Goal: Task Accomplishment & Management: Complete application form

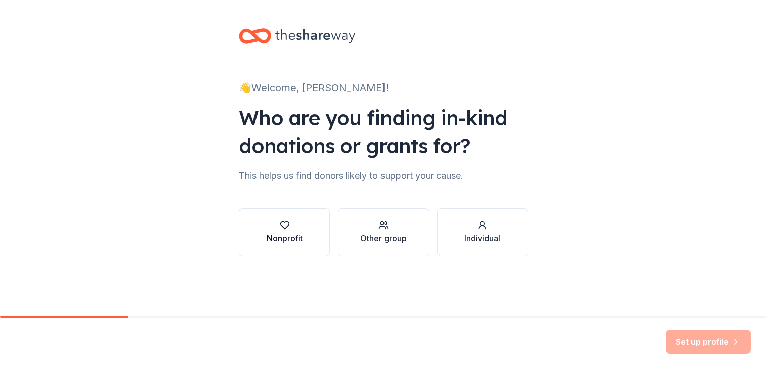
click at [285, 233] on div "Nonprofit" at bounding box center [284, 238] width 36 height 12
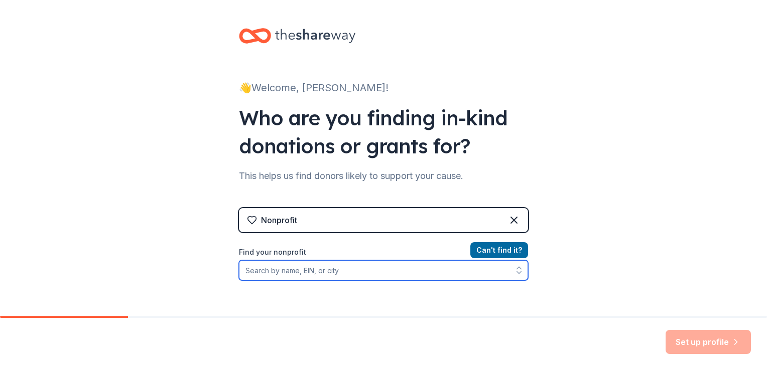
click at [312, 274] on input "Find your nonprofit" at bounding box center [383, 270] width 289 height 20
type input "s"
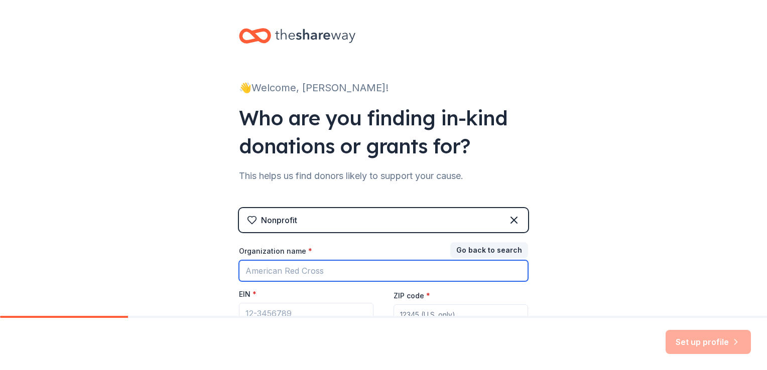
click at [299, 273] on input "Organization name *" at bounding box center [383, 270] width 289 height 21
type input "Stoico/ FIRSTFED YMCA"
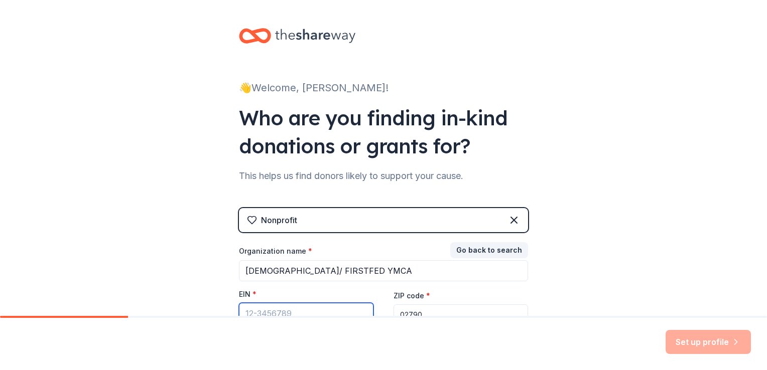
click at [312, 312] on input "EIN *" at bounding box center [306, 313] width 134 height 21
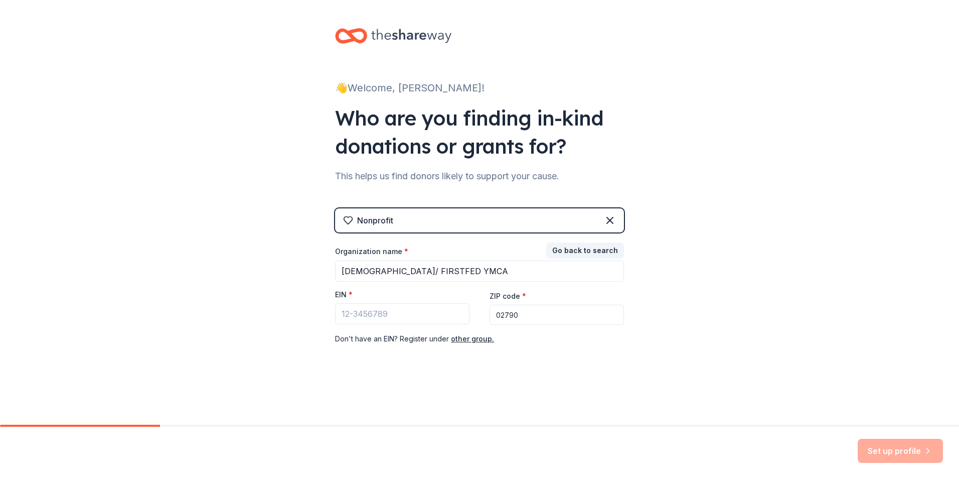
click at [528, 314] on input "02790" at bounding box center [557, 315] width 134 height 20
type input "02777"
click at [403, 310] on input "EIN *" at bounding box center [402, 313] width 134 height 21
click at [381, 315] on input "EIN *" at bounding box center [402, 313] width 134 height 21
click at [381, 324] on input "EIN *" at bounding box center [402, 313] width 134 height 21
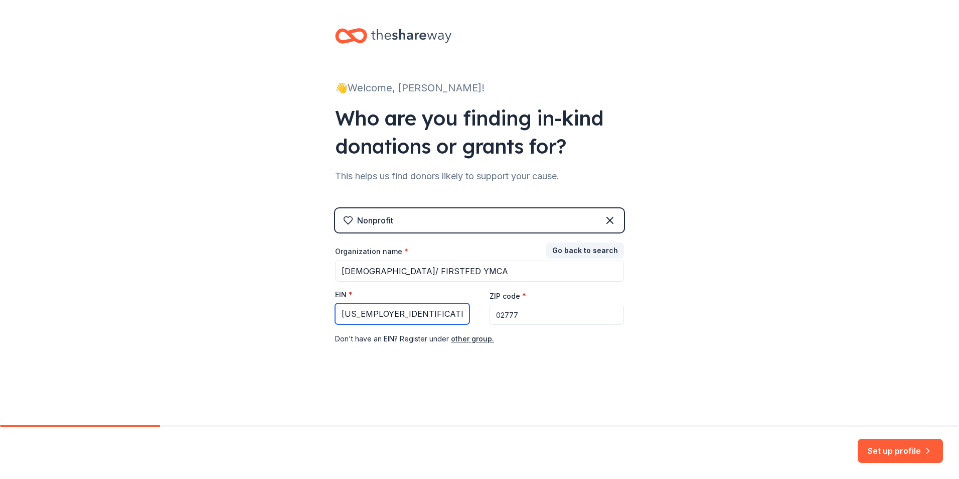
type input "04-2104749"
click at [526, 370] on div "👋 Welcome, Vanessa! Who are you finding in-kind donations or grants for? This h…" at bounding box center [479, 206] width 321 height 413
click at [766, 370] on button "Set up profile" at bounding box center [900, 450] width 85 height 24
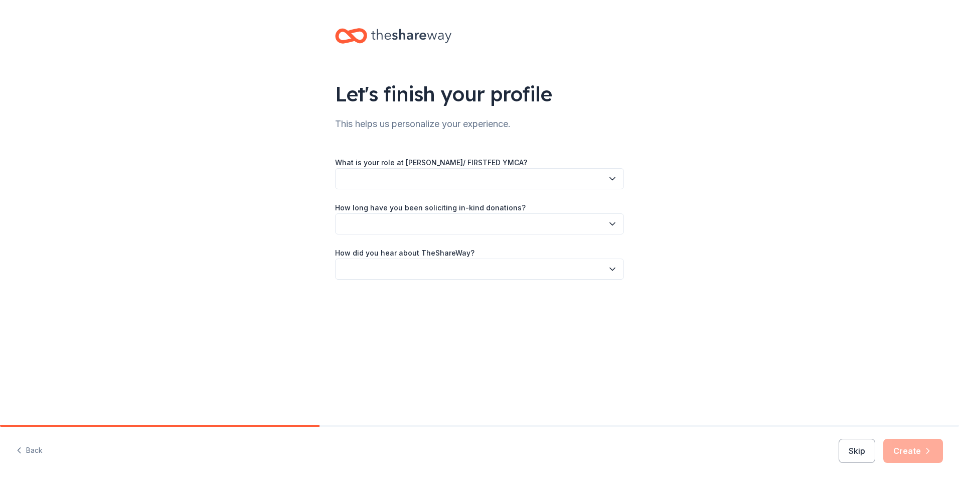
click at [361, 177] on button "button" at bounding box center [479, 178] width 289 height 21
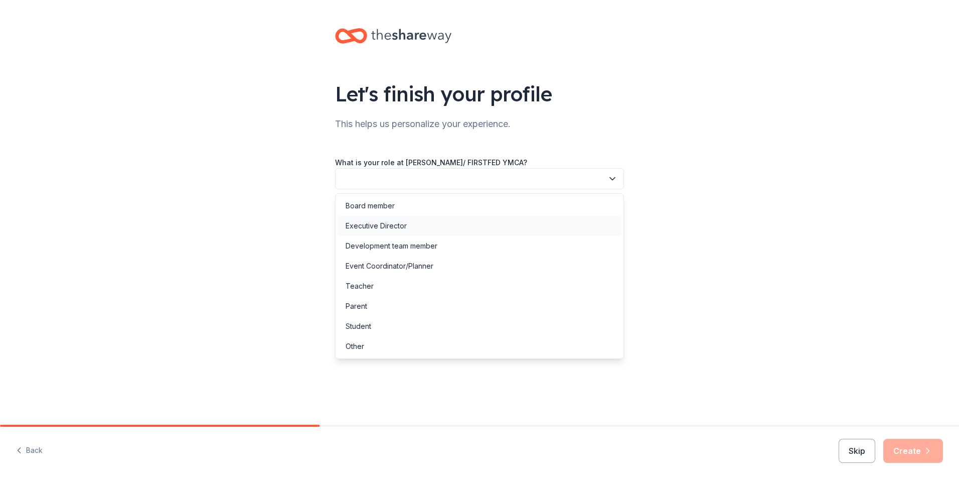
click at [372, 232] on div "Executive Director" at bounding box center [480, 226] width 284 height 20
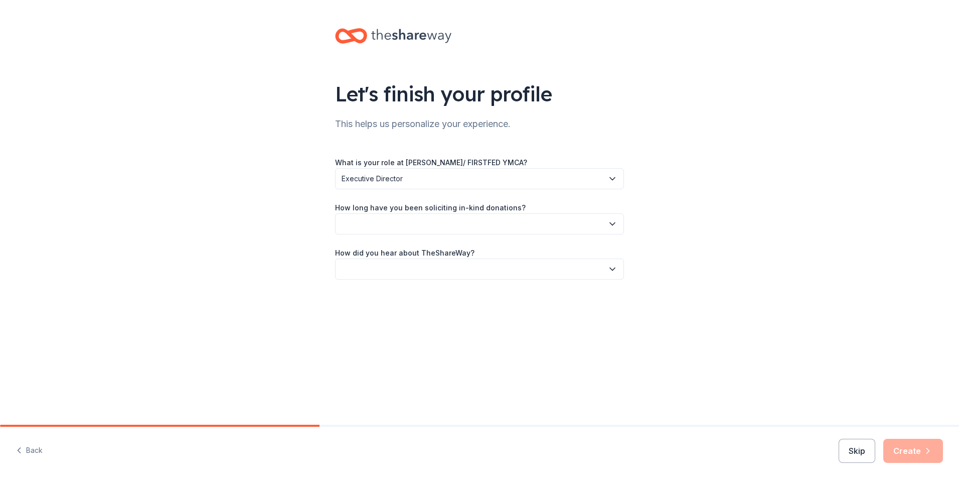
click at [372, 232] on button "button" at bounding box center [479, 223] width 289 height 21
click at [364, 295] on div "2 to 5 years" at bounding box center [365, 291] width 39 height 12
click at [364, 272] on button "button" at bounding box center [479, 268] width 289 height 21
click at [366, 268] on button "button" at bounding box center [479, 268] width 289 height 21
click at [371, 270] on button "button" at bounding box center [479, 268] width 289 height 21
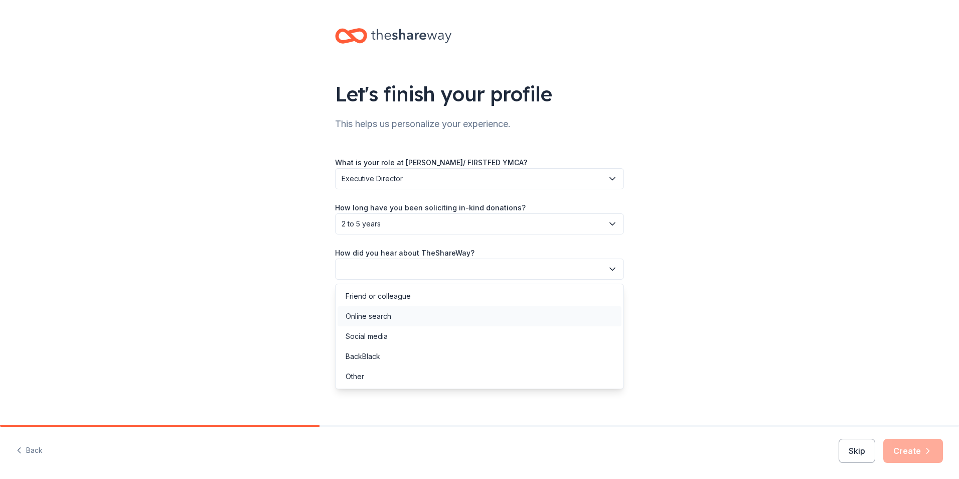
click at [391, 318] on div "Online search" at bounding box center [480, 316] width 284 height 20
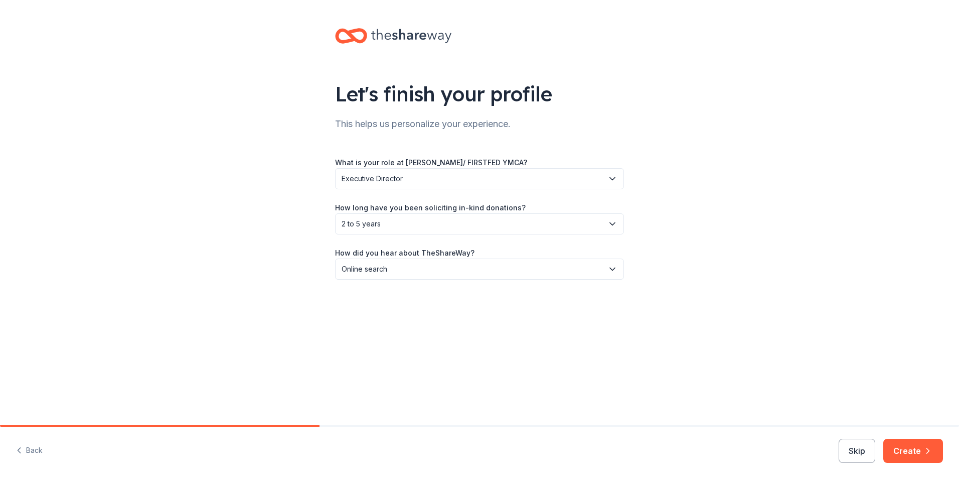
click at [652, 370] on div "Let's finish your profile This helps us personalize your experience. What is yo…" at bounding box center [479, 212] width 959 height 424
click at [766, 370] on button "Create" at bounding box center [913, 450] width 60 height 24
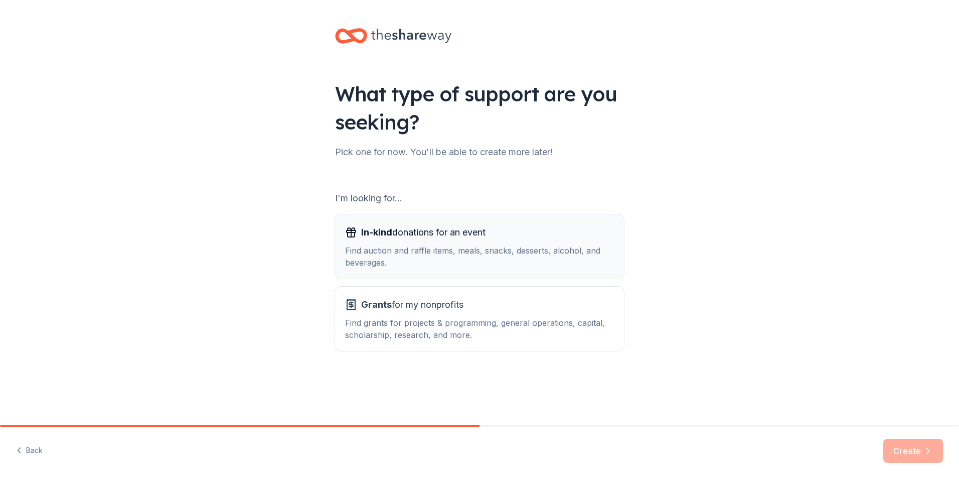
click at [433, 225] on span "In-kind donations for an event" at bounding box center [423, 232] width 124 height 16
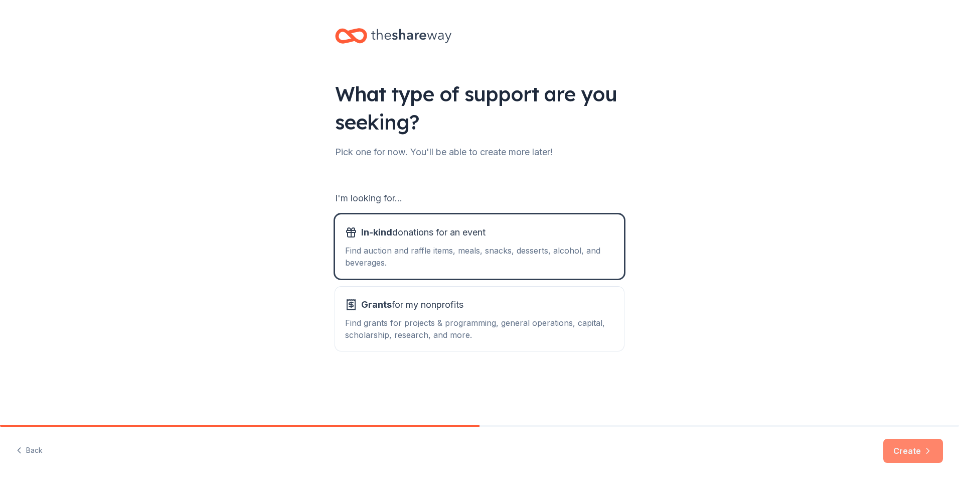
click at [766, 370] on button "Create" at bounding box center [913, 450] width 60 height 24
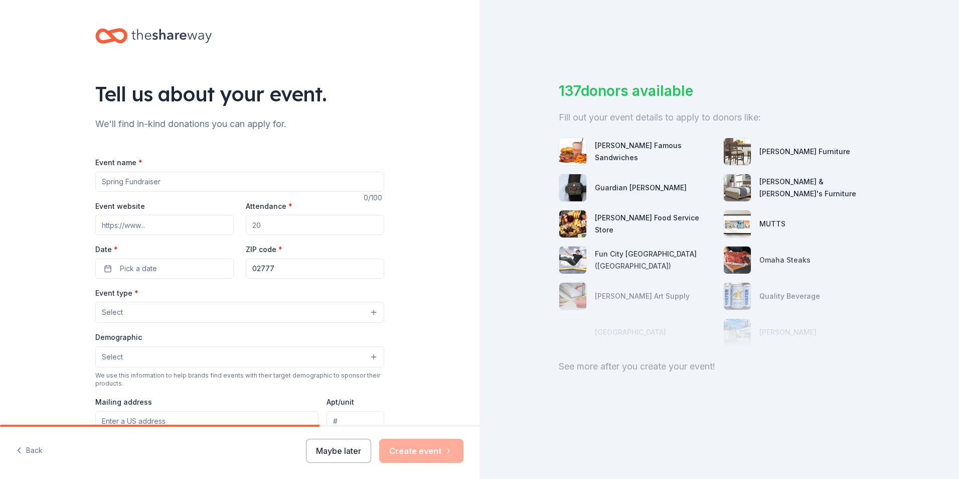
click at [137, 186] on input "Event name *" at bounding box center [239, 182] width 289 height 20
type input "Annual campaign donation"
click at [288, 225] on input "Attendance *" at bounding box center [315, 225] width 138 height 20
type input "250"
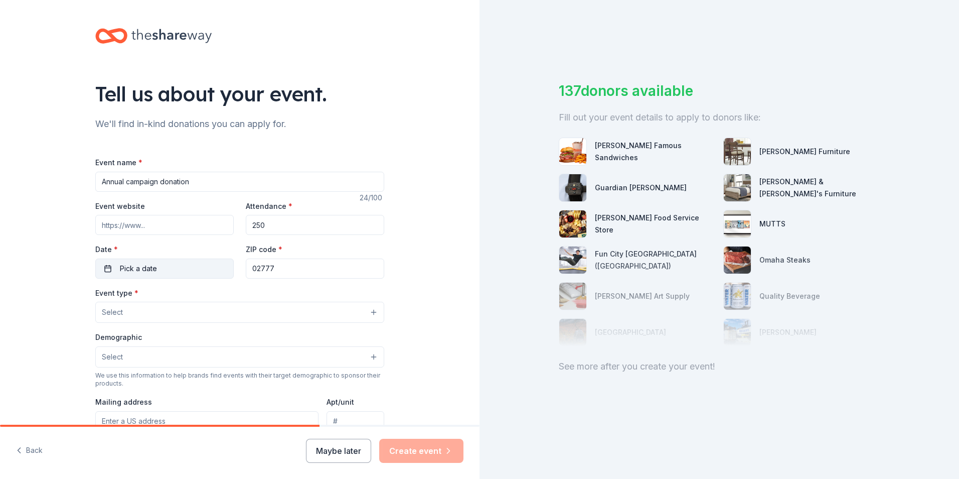
click at [180, 265] on button "Pick a date" at bounding box center [164, 268] width 138 height 20
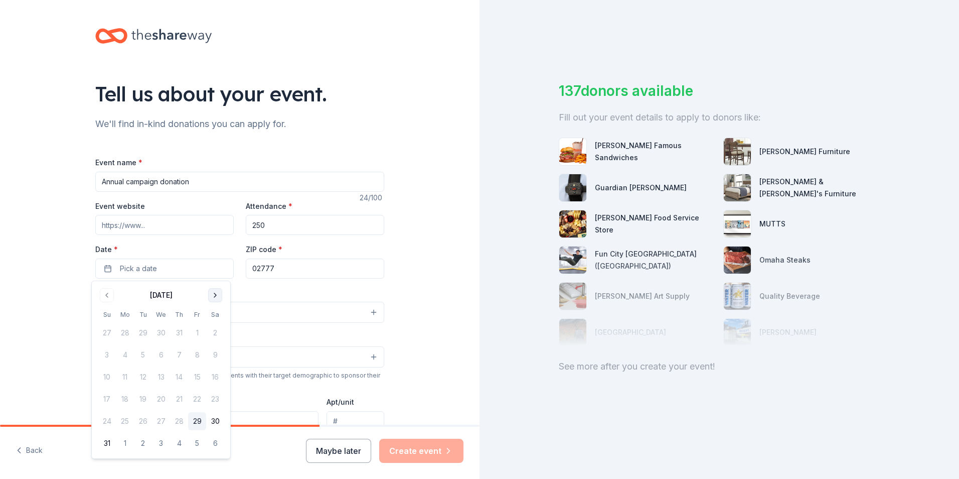
click at [217, 297] on button "Go to next month" at bounding box center [215, 295] width 14 height 14
click at [196, 370] on button "19" at bounding box center [197, 377] width 18 height 18
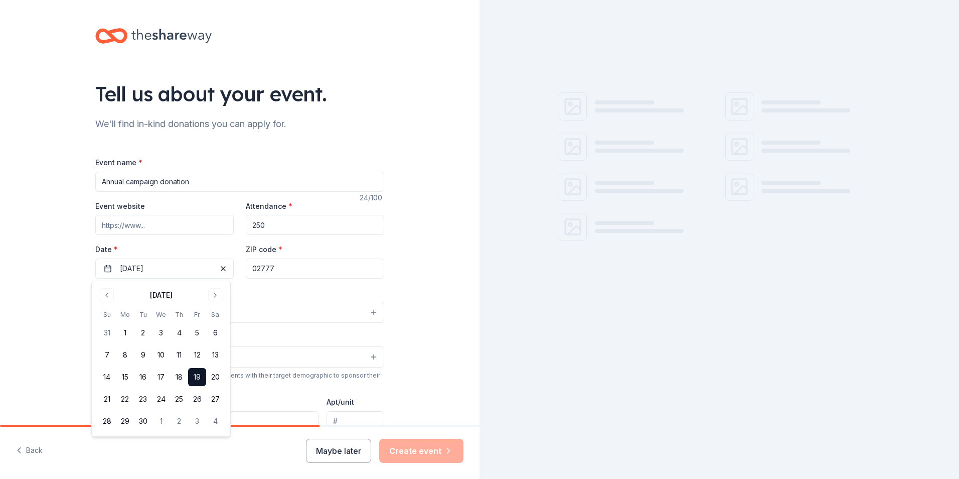
click at [392, 273] on div "Tell us about your event. We'll find in-kind donations you can apply for. Event…" at bounding box center [239, 334] width 321 height 668
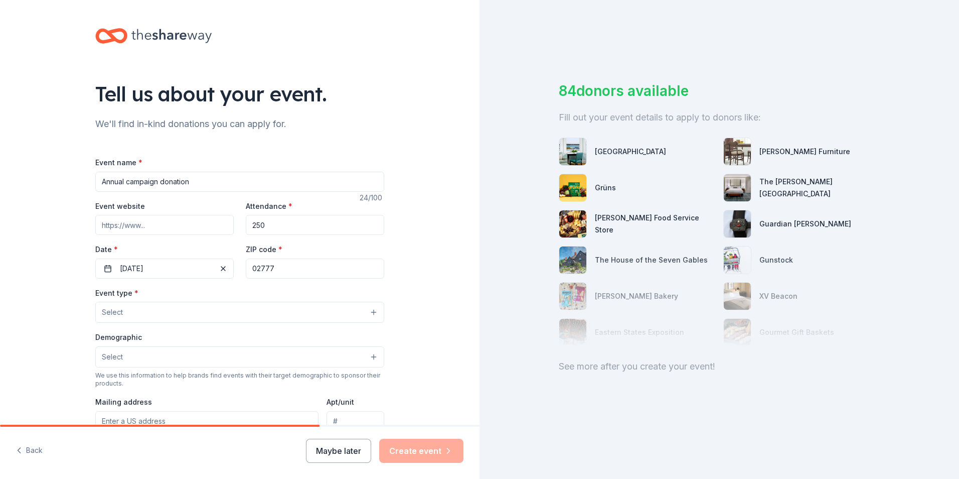
click at [173, 314] on button "Select" at bounding box center [239, 311] width 289 height 21
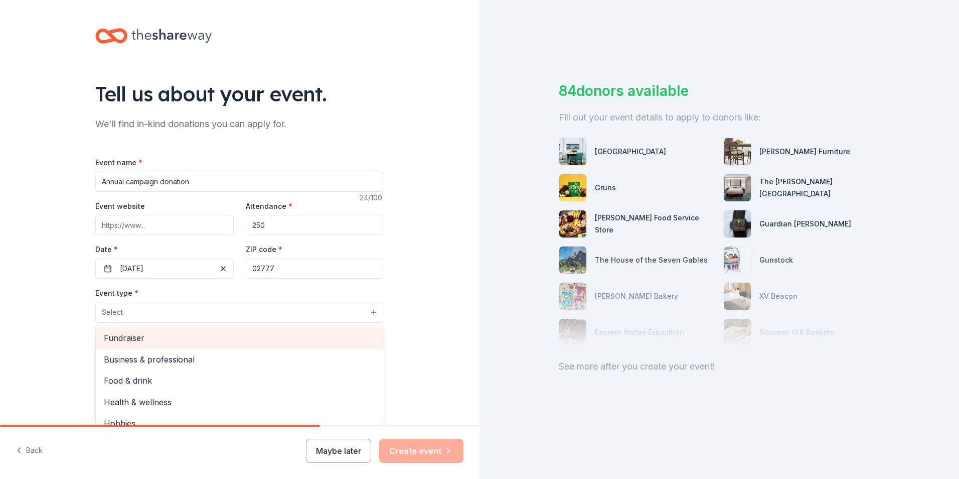
click at [156, 341] on span "Fundraiser" at bounding box center [240, 337] width 272 height 13
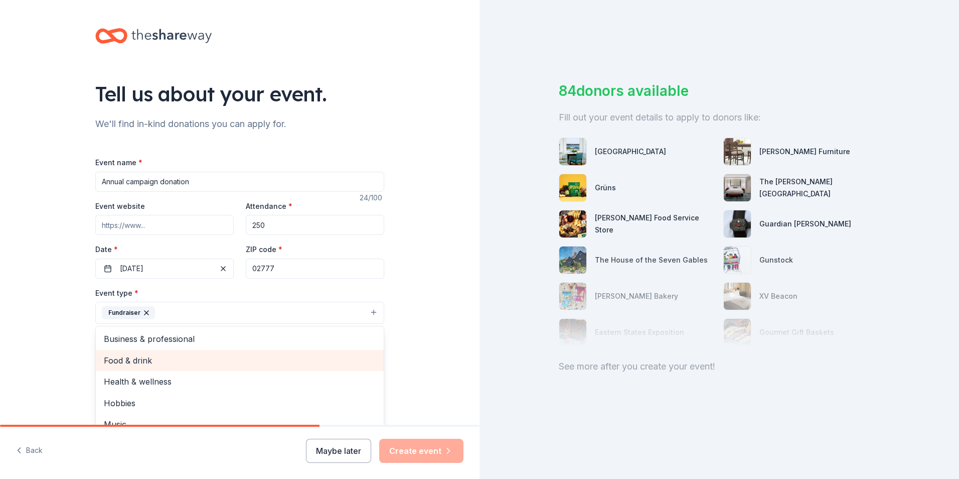
click at [147, 361] on span "Food & drink" at bounding box center [240, 360] width 272 height 13
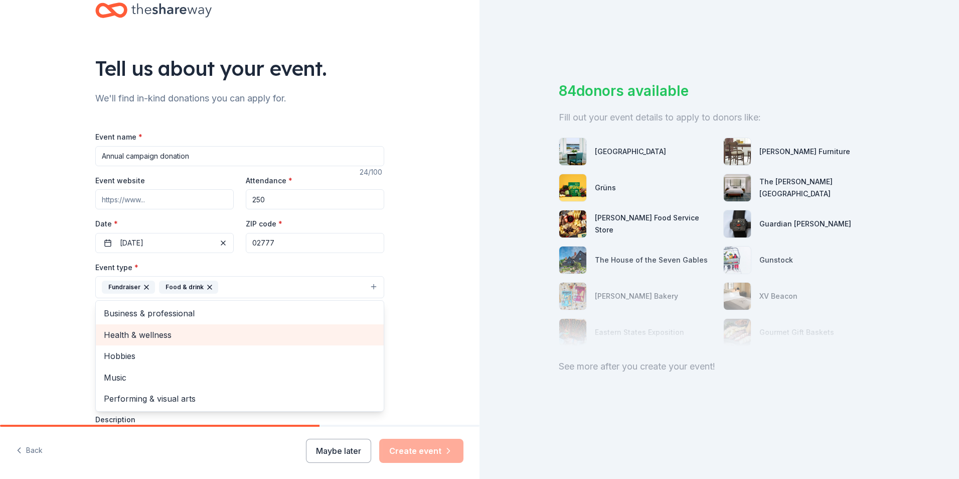
scroll to position [50, 0]
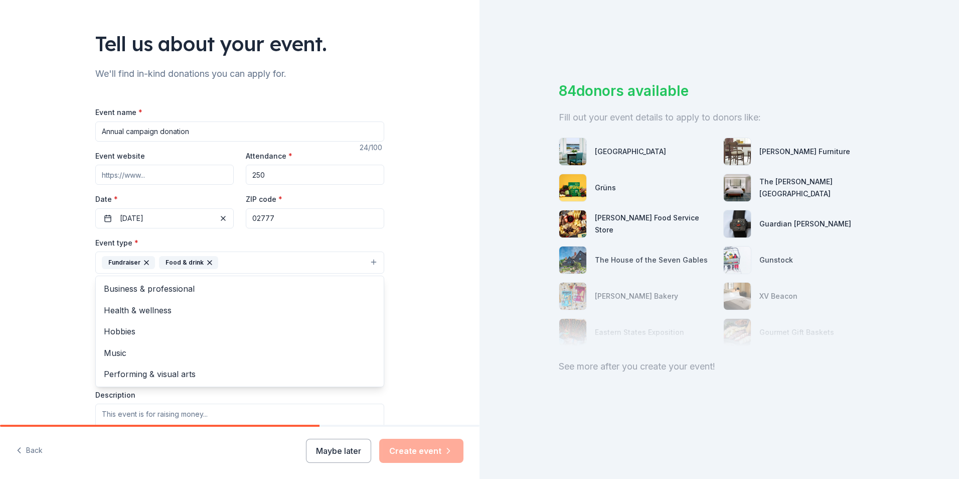
click at [398, 351] on div "Tell us about your event. We'll find in-kind donations you can apply for. Event…" at bounding box center [240, 284] width 480 height 669
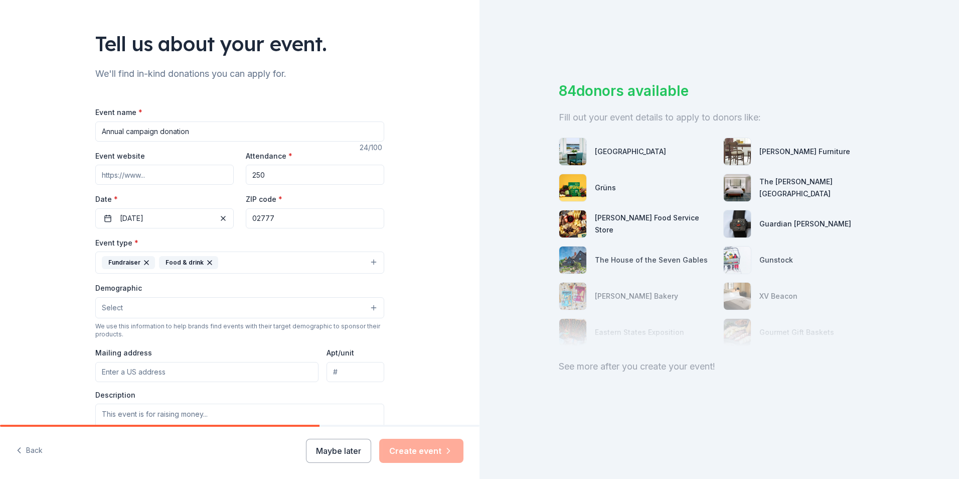
click at [181, 370] on input "Mailing address" at bounding box center [206, 372] width 223 height 20
type input "[STREET_ADDRESS]"
drag, startPoint x: 425, startPoint y: 375, endPoint x: 420, endPoint y: 376, distance: 5.2
click at [424, 370] on div "Tell us about your event. We'll find in-kind donations you can apply for. Event…" at bounding box center [240, 284] width 480 height 669
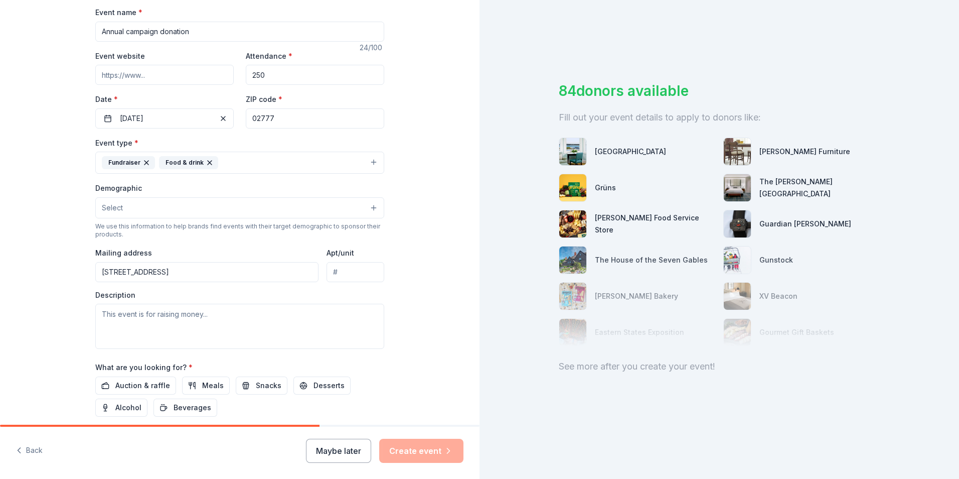
scroll to position [150, 0]
click at [182, 319] on textarea at bounding box center [239, 325] width 289 height 45
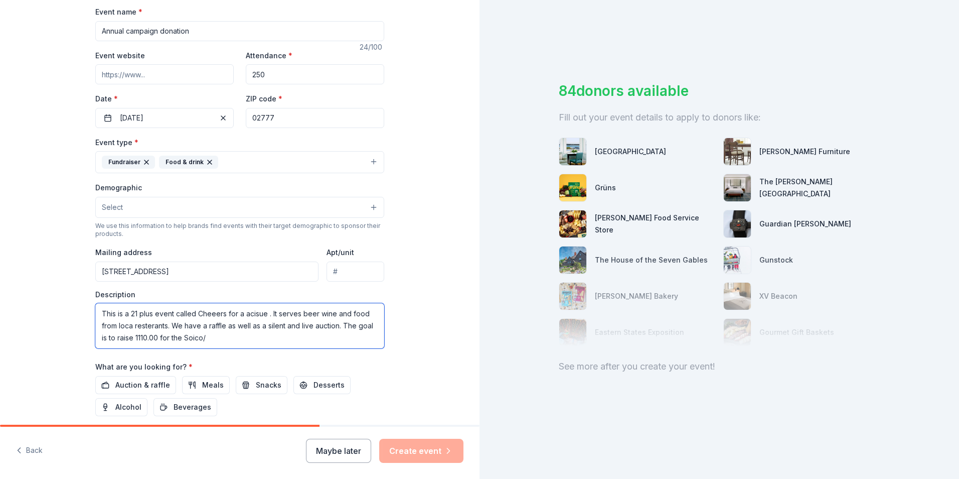
type textarea "This is a 21 plus event called Cheeers for a acisue . It serves beer wine and f…"
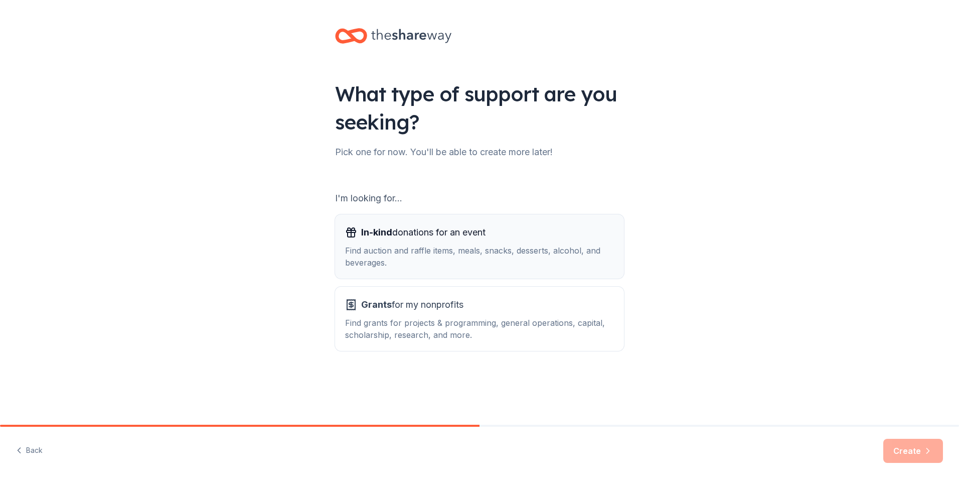
click at [403, 244] on div "Find auction and raffle items, meals, snacks, desserts, alcohol, and beverages." at bounding box center [479, 256] width 269 height 24
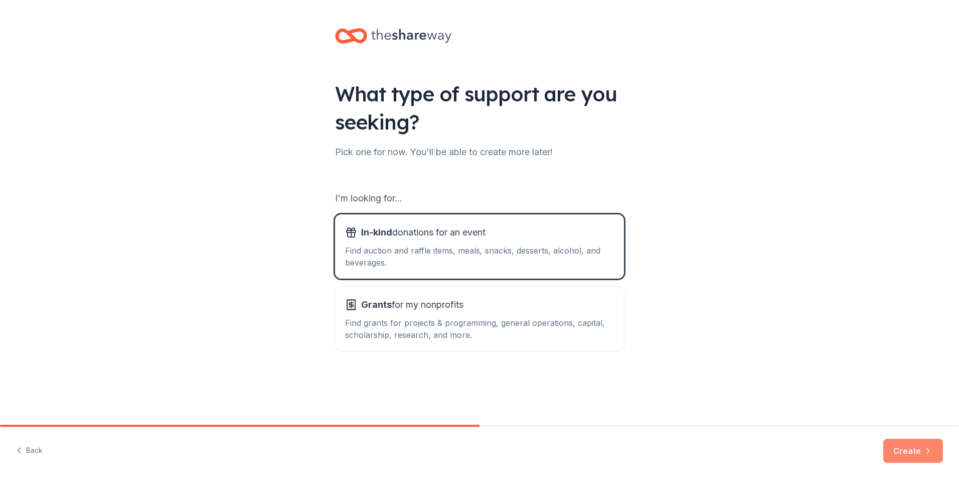
click at [922, 462] on button "Create" at bounding box center [913, 450] width 60 height 24
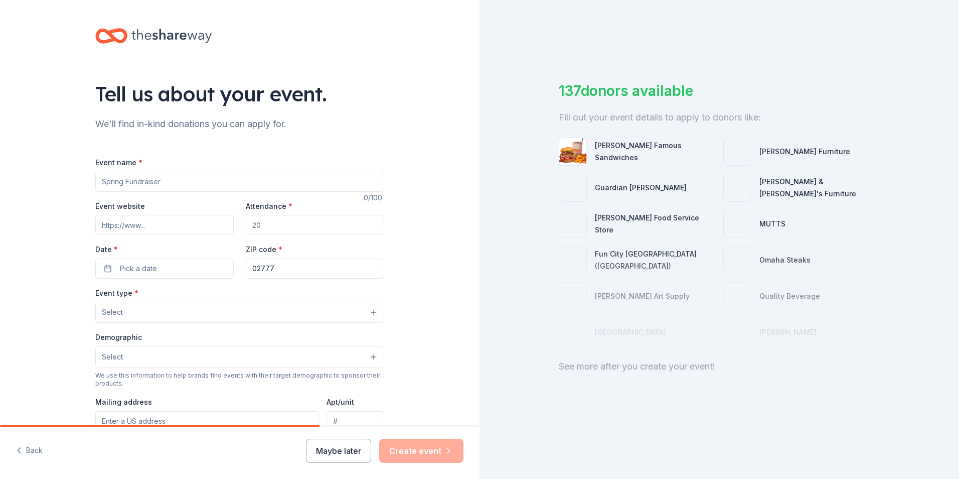
scroll to position [50, 0]
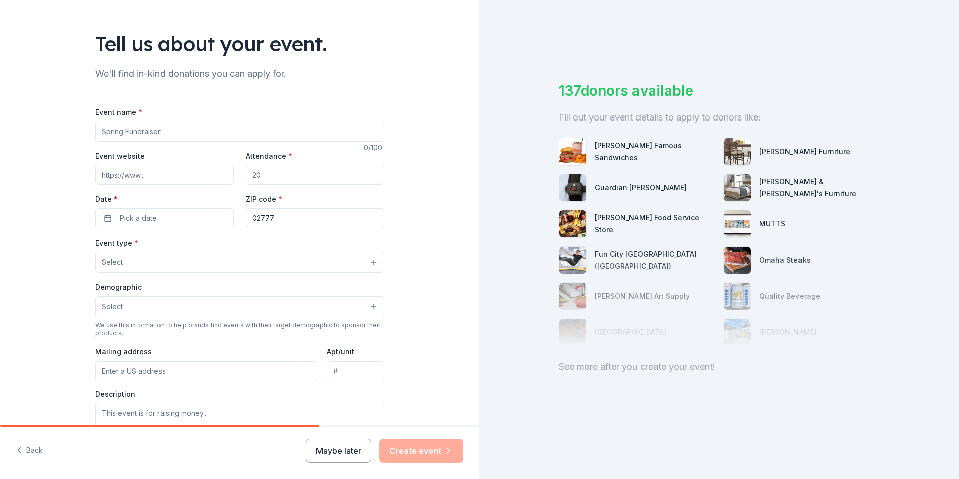
click at [157, 133] on input "Event name *" at bounding box center [239, 131] width 289 height 20
type input "Annual campaign donation"
type input "250"
type input "[STREET_ADDRESS]"
click at [2, 262] on div "Tell us about your event. We'll find in-kind donations you can apply for. Event…" at bounding box center [240, 284] width 480 height 668
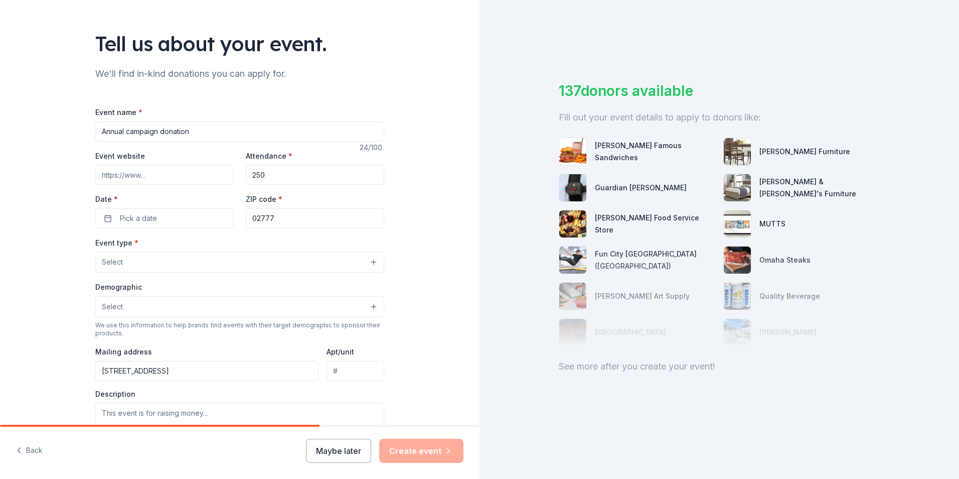
drag, startPoint x: 236, startPoint y: 130, endPoint x: 73, endPoint y: 130, distance: 162.5
click at [73, 130] on div "Tell us about your event. We'll find in-kind donations you can apply for. Event…" at bounding box center [240, 284] width 480 height 668
type input "Cheers for a cause"
click at [156, 174] on input "Event website" at bounding box center [164, 175] width 138 height 20
click at [170, 224] on button "Pick a date" at bounding box center [164, 218] width 138 height 20
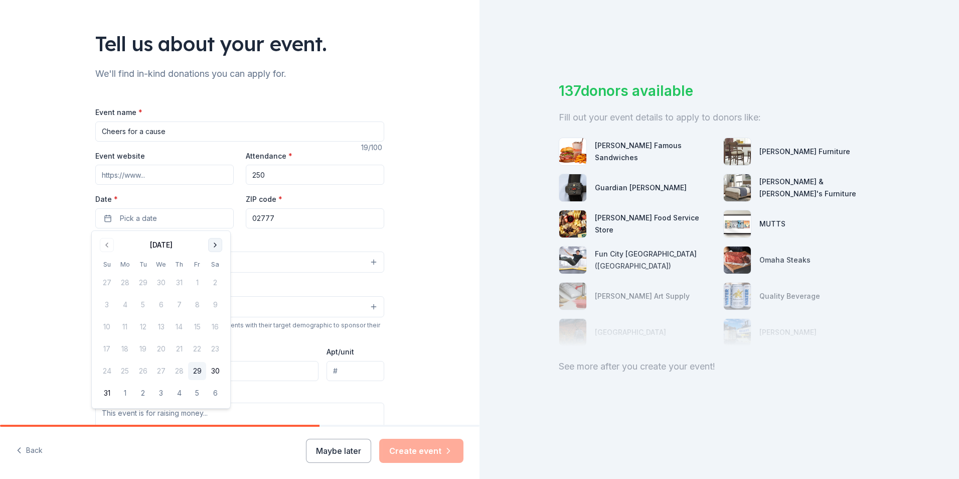
click at [216, 250] on button "Go to next month" at bounding box center [215, 245] width 14 height 14
click at [112, 243] on button "Go to previous month" at bounding box center [107, 245] width 14 height 14
click at [199, 331] on button "19" at bounding box center [197, 327] width 18 height 18
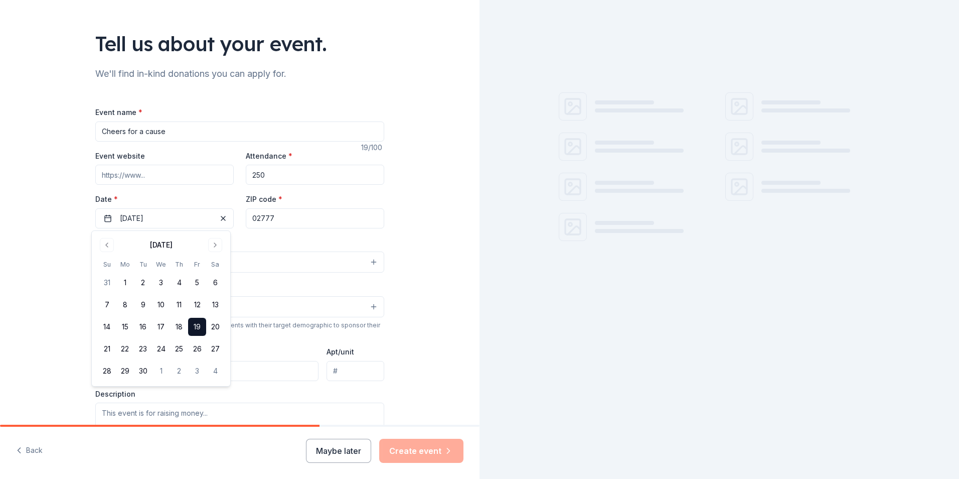
click at [286, 233] on div "Event name * Cheers for a cause 19 /100 Event website Attendance * 250 Date * […" at bounding box center [239, 338] width 289 height 464
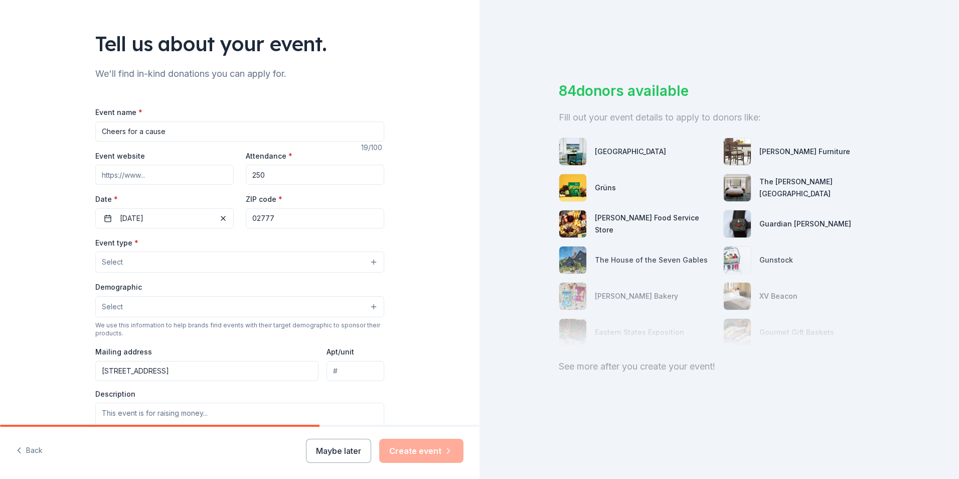
click at [210, 260] on button "Select" at bounding box center [239, 261] width 289 height 21
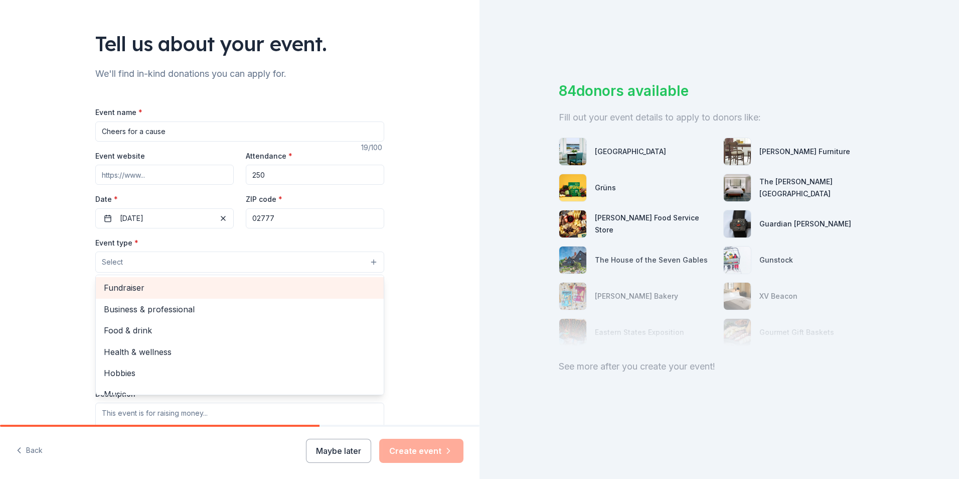
click at [172, 295] on div "Fundraiser" at bounding box center [240, 287] width 288 height 21
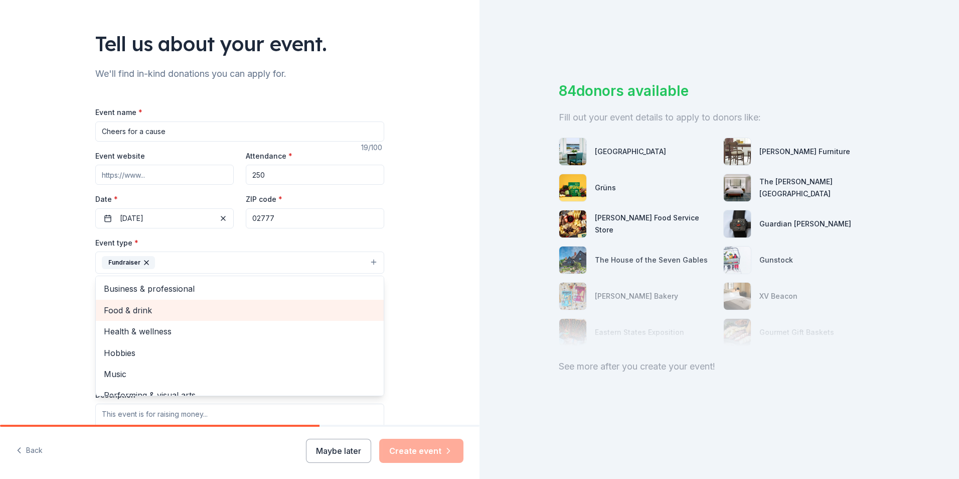
click at [168, 303] on span "Food & drink" at bounding box center [240, 309] width 272 height 13
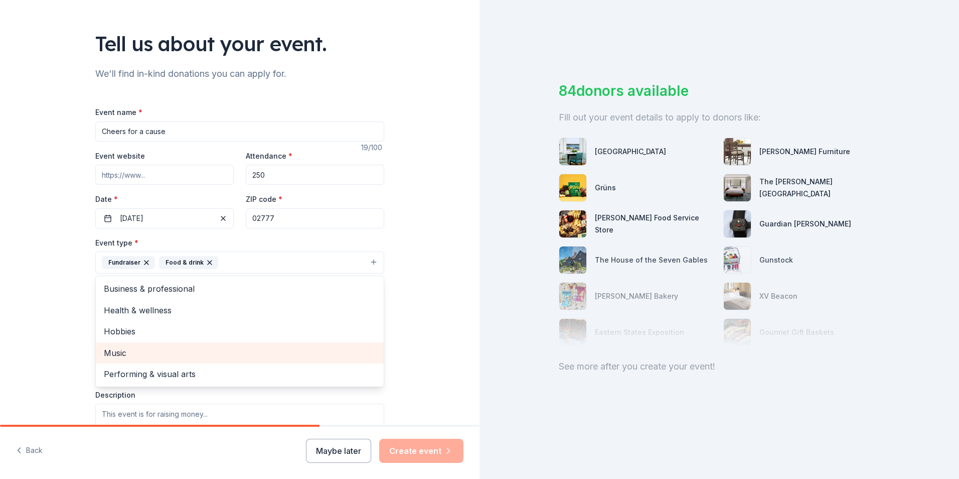
click at [147, 351] on span "Music" at bounding box center [240, 352] width 272 height 13
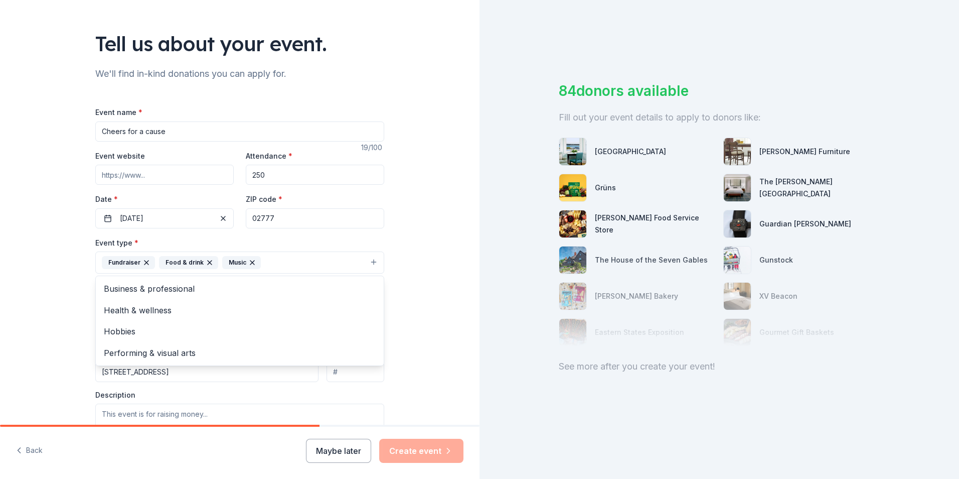
click at [64, 301] on div "Tell us about your event. We'll find in-kind donations you can apply for. Event…" at bounding box center [240, 284] width 480 height 669
click at [135, 311] on button "Select" at bounding box center [239, 307] width 289 height 21
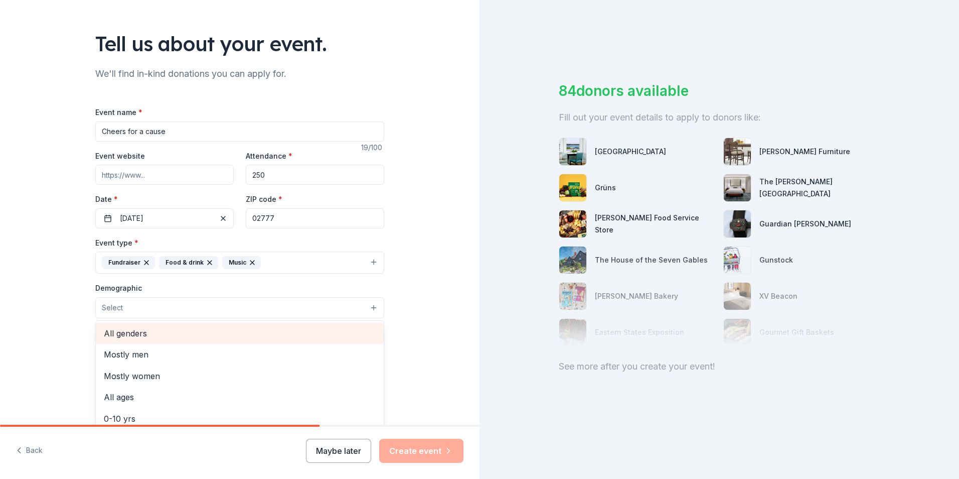
click at [139, 334] on span "All genders" at bounding box center [240, 333] width 272 height 13
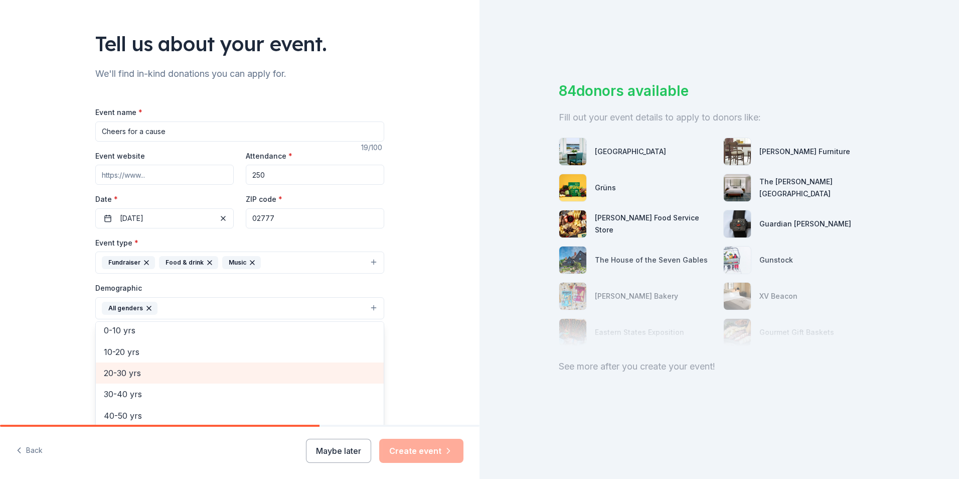
scroll to position [90, 0]
click at [139, 373] on span "30-40 yrs" at bounding box center [240, 371] width 272 height 13
click at [135, 379] on div "40-50 yrs" at bounding box center [240, 371] width 288 height 21
click at [135, 380] on div "50-60 yrs" at bounding box center [240, 371] width 288 height 21
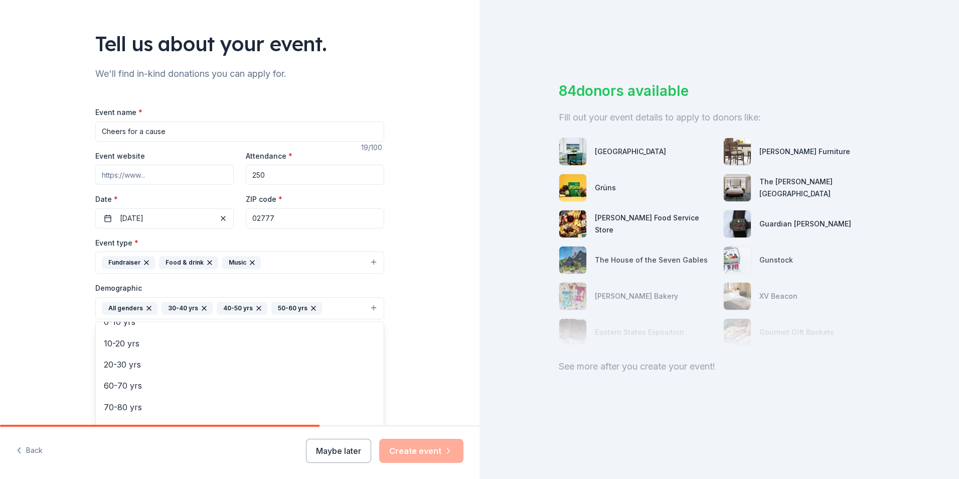
click at [57, 365] on div "Tell us about your event. We'll find in-kind donations you can apply for. Event…" at bounding box center [240, 285] width 480 height 670
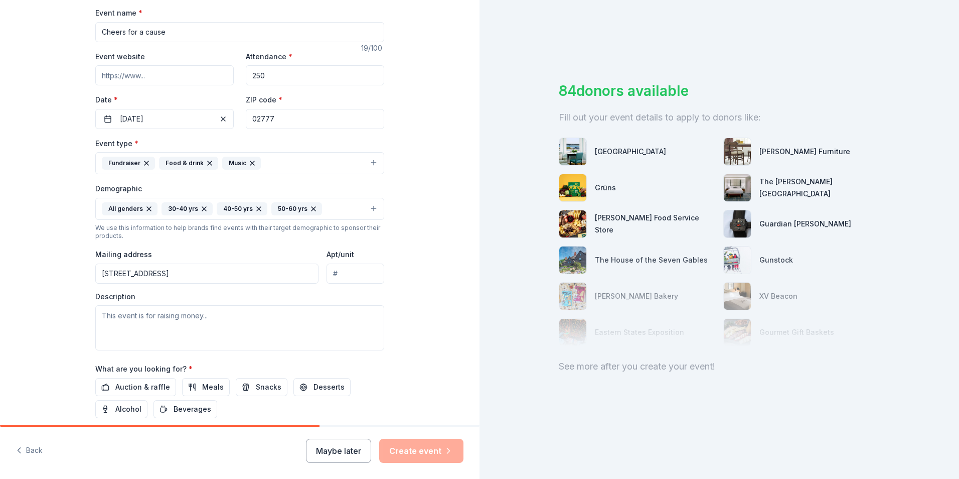
scroll to position [150, 0]
click at [167, 317] on textarea at bounding box center [239, 326] width 289 height 45
click at [137, 322] on textarea at bounding box center [239, 326] width 289 height 45
paste textarea "Cheers for a Cause is more than just an evening of delicious beer, wine, and fo…"
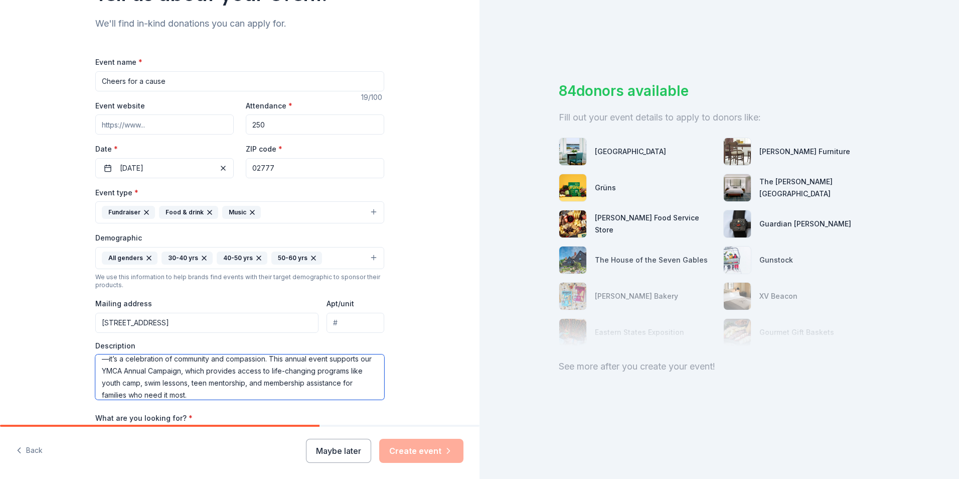
scroll to position [0, 0]
click at [351, 388] on textarea "Cheers for a Cause is more than just an evening of delicious beer, wine, and fo…" at bounding box center [239, 376] width 289 height 45
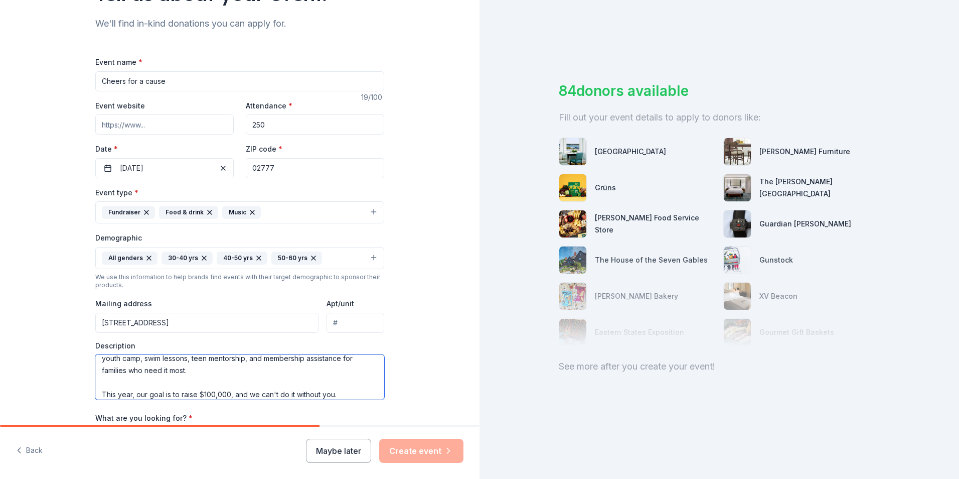
scroll to position [55, 0]
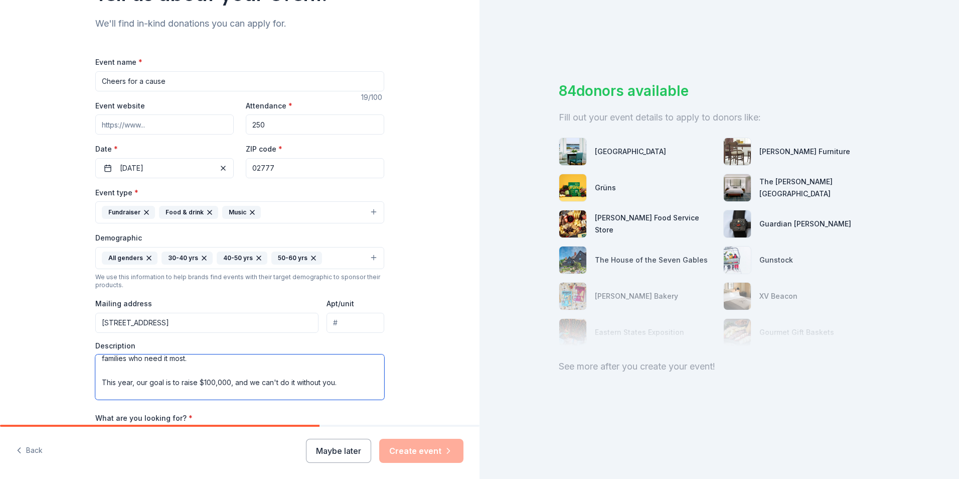
click at [95, 385] on textarea "Cheers for a Cause is more than just an evening of delicious beer, wine, and fo…" at bounding box center [239, 376] width 289 height 45
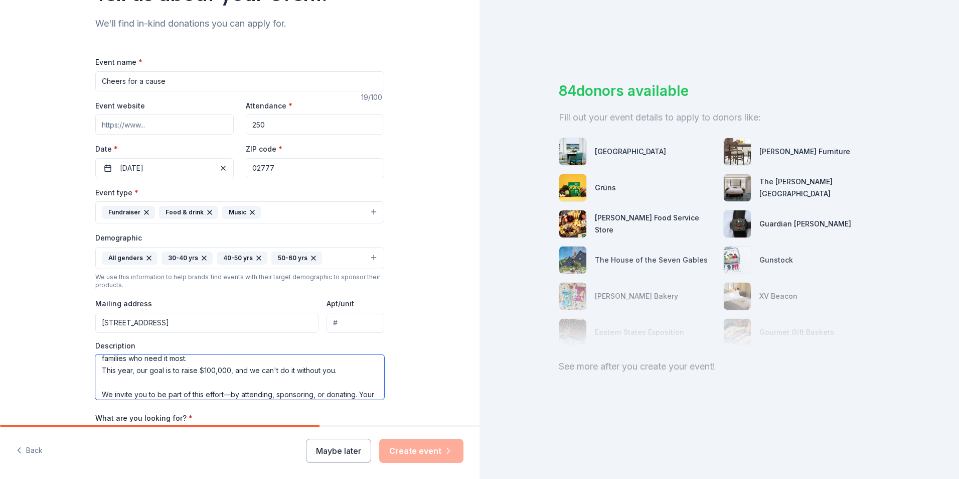
click at [97, 393] on textarea "Cheers for a Cause is more than just an evening of delicious beer, wine, and fo…" at bounding box center [239, 376] width 289 height 45
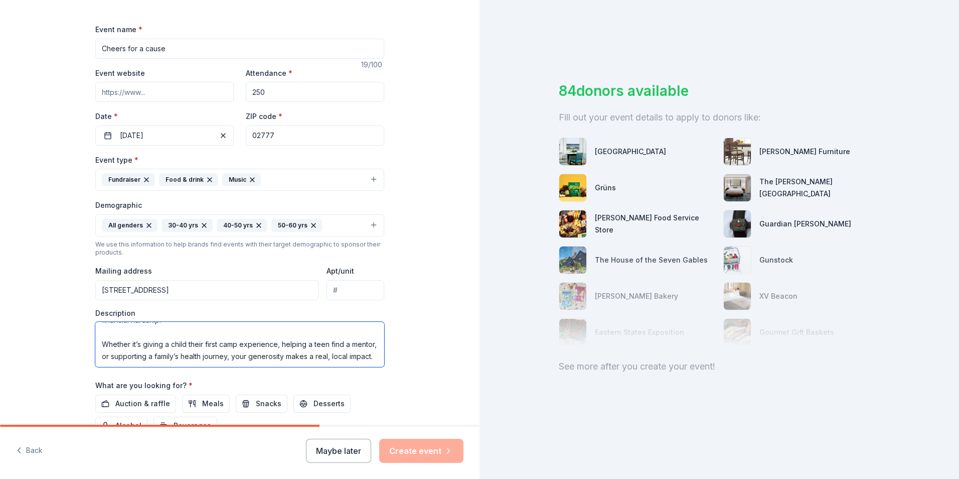
scroll to position [150, 0]
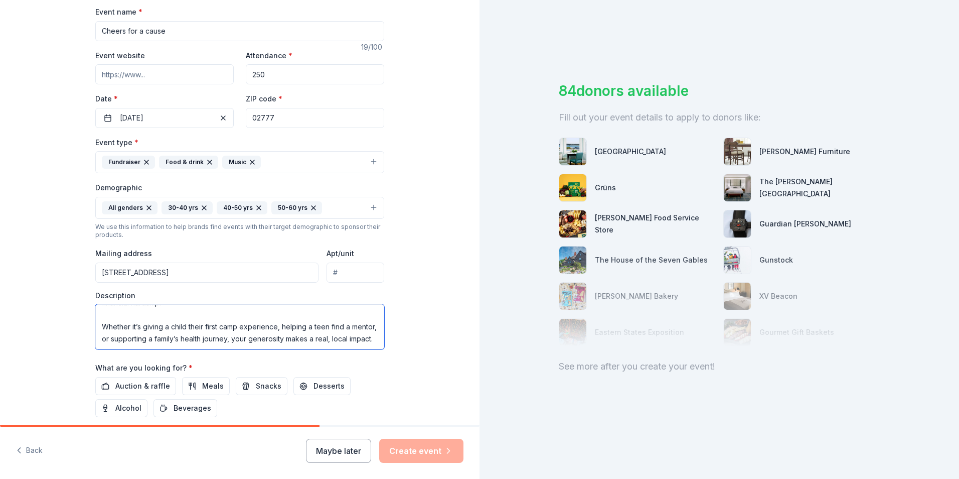
type textarea "Cheers for a Cause is more than just an evening of delicious beer, wine, and fo…"
click at [395, 394] on div "Tell us about your event. We'll find in-kind donations you can apply for. Event…" at bounding box center [239, 185] width 321 height 670
click at [403, 454] on div "Maybe later Create event" at bounding box center [385, 450] width 158 height 24
click at [258, 272] on input "[STREET_ADDRESS]" at bounding box center [206, 272] width 223 height 20
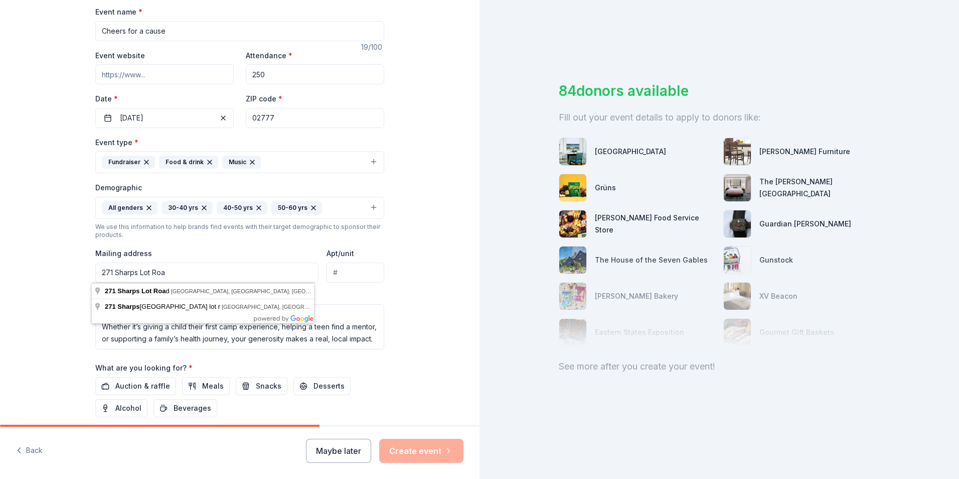
type input "[STREET_ADDRESS]"
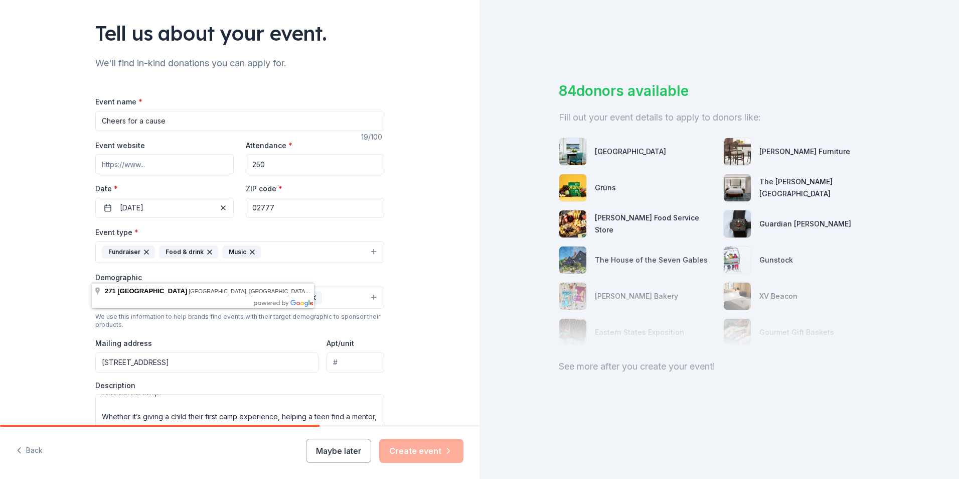
scroll to position [50, 0]
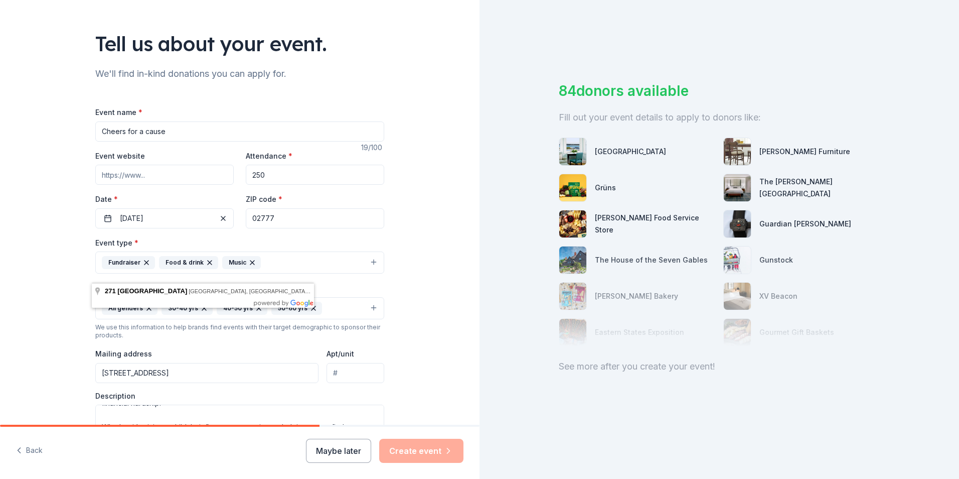
click at [298, 176] on input "250" at bounding box center [315, 175] width 138 height 20
type input "250"
click at [425, 275] on div "Tell us about your event. We'll find in-kind donations you can apply for. Event…" at bounding box center [240, 285] width 480 height 670
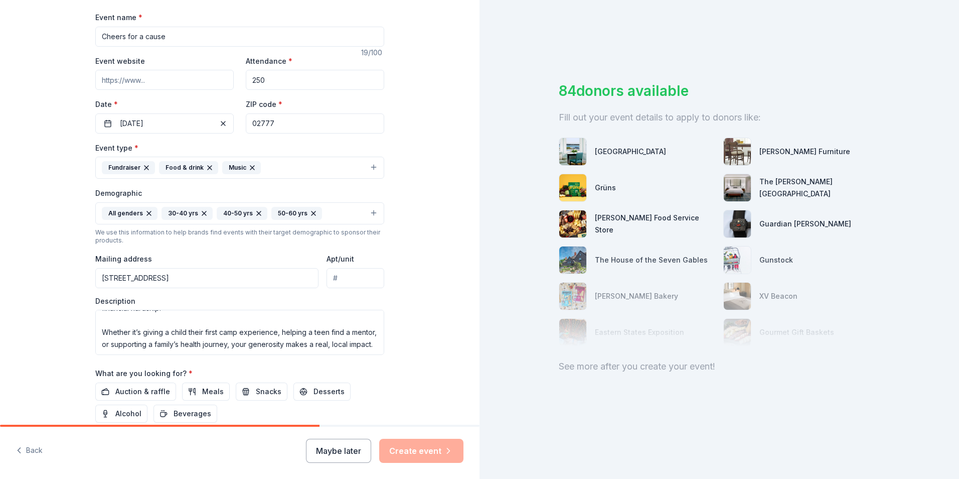
scroll to position [0, 0]
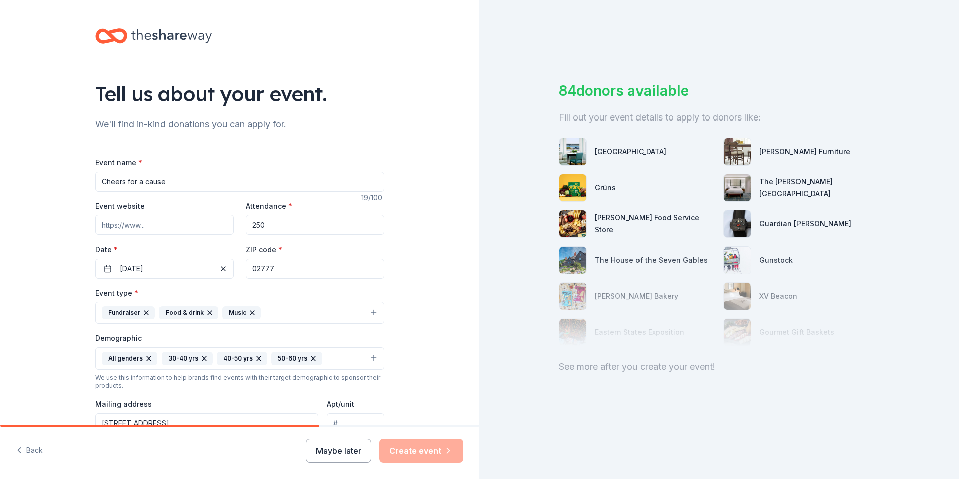
click at [153, 225] on input "Event website" at bounding box center [164, 225] width 138 height 20
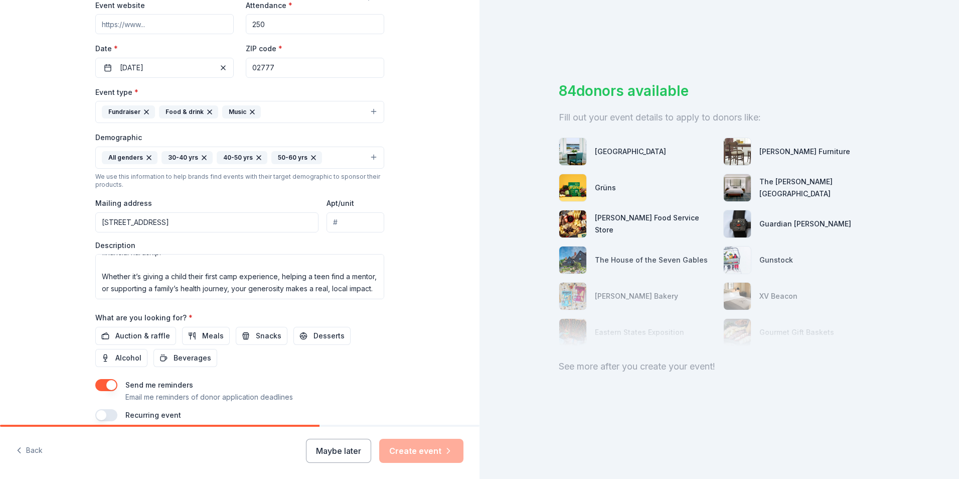
scroll to position [245, 0]
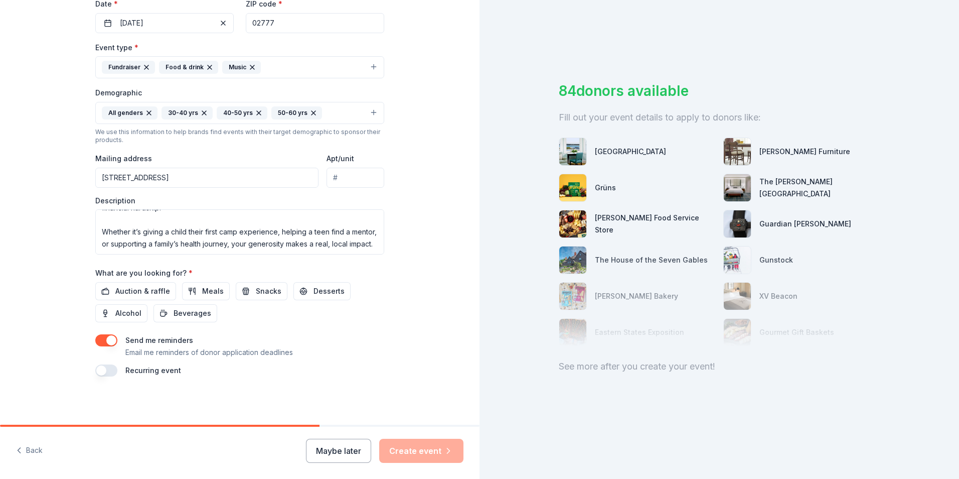
click at [100, 367] on button "button" at bounding box center [106, 370] width 22 height 12
click at [355, 378] on div "Recurring event This is a recurring event. The next event is in:" at bounding box center [239, 376] width 289 height 24
click at [177, 398] on button "[DATE]" at bounding box center [151, 400] width 52 height 20
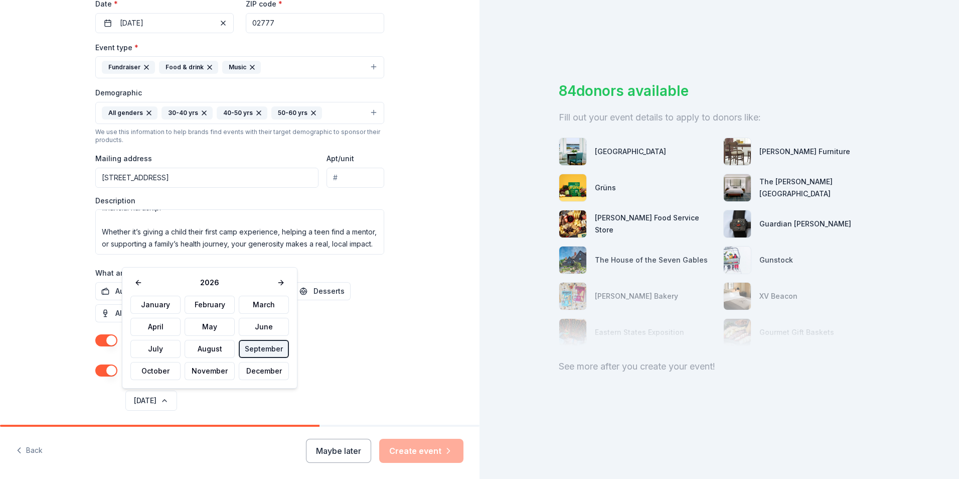
click at [274, 343] on button "September" at bounding box center [264, 349] width 50 height 18
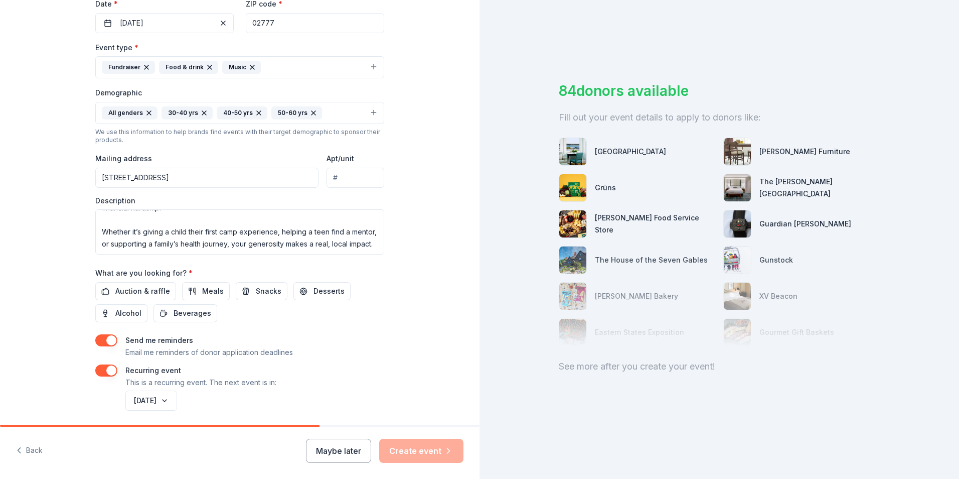
click at [111, 367] on button "button" at bounding box center [106, 370] width 22 height 12
click at [449, 446] on div "Maybe later Create event" at bounding box center [385, 450] width 158 height 24
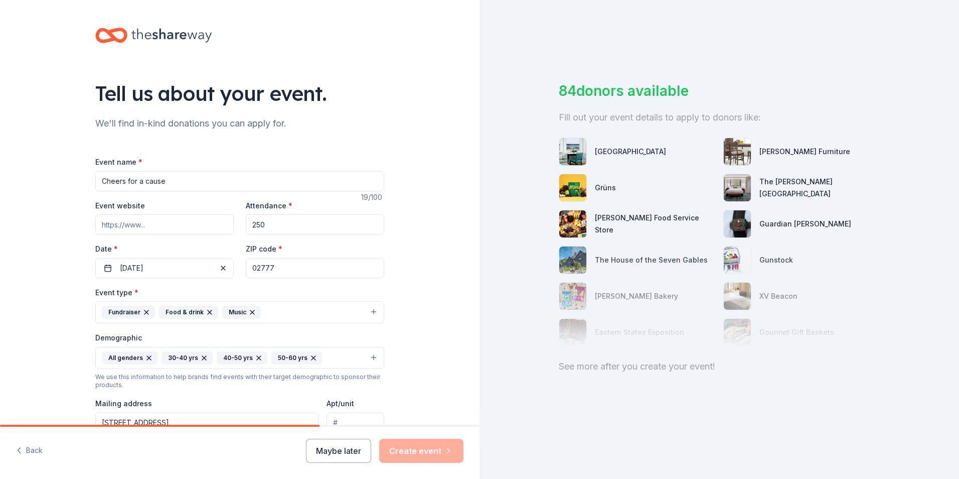
scroll to position [0, 0]
click at [198, 222] on input "Event website" at bounding box center [164, 225] width 138 height 20
paste input "[URL][DOMAIN_NAME]"
type input "[URL][DOMAIN_NAME]"
click at [65, 279] on div "Tell us about your event. We'll find in-kind donations you can apply for. Event…" at bounding box center [240, 335] width 480 height 670
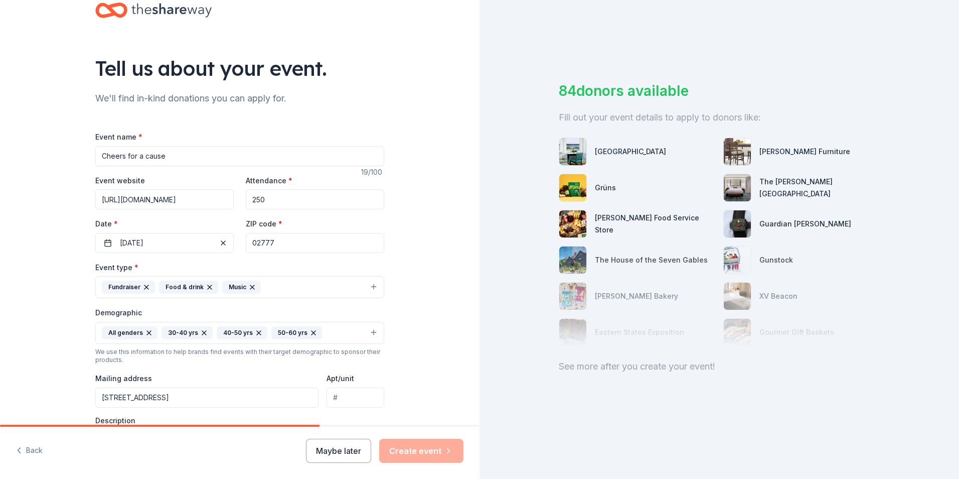
scroll to position [50, 0]
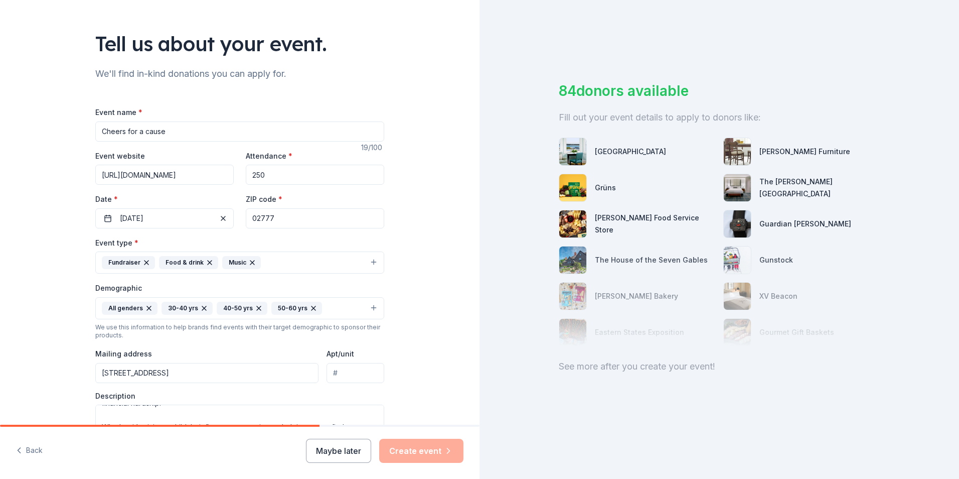
click at [438, 450] on div "Maybe later Create event" at bounding box center [385, 450] width 158 height 24
click at [438, 449] on div "Maybe later Create event" at bounding box center [385, 450] width 158 height 24
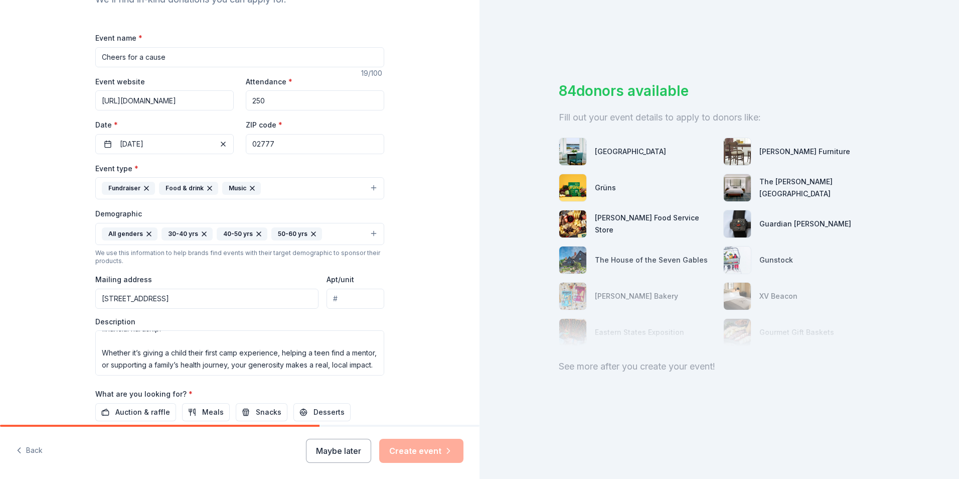
scroll to position [201, 0]
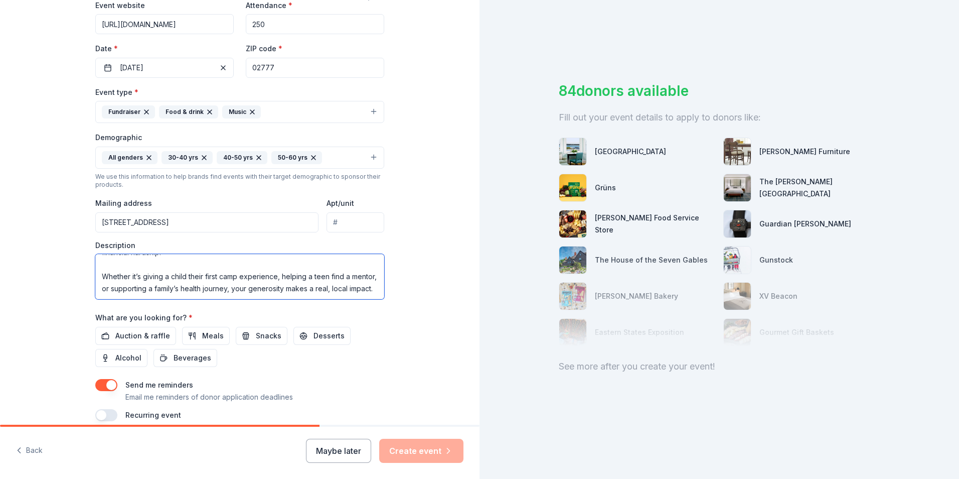
click at [314, 281] on textarea "Cheers for a Cause is more than just an evening of delicious beer, wine, and fo…" at bounding box center [239, 276] width 289 height 45
click at [415, 238] on div "Tell us about your event. We'll find in-kind donations you can apply for. Event…" at bounding box center [240, 134] width 480 height 670
click at [357, 227] on input "Apt/unit" at bounding box center [356, 222] width 58 height 20
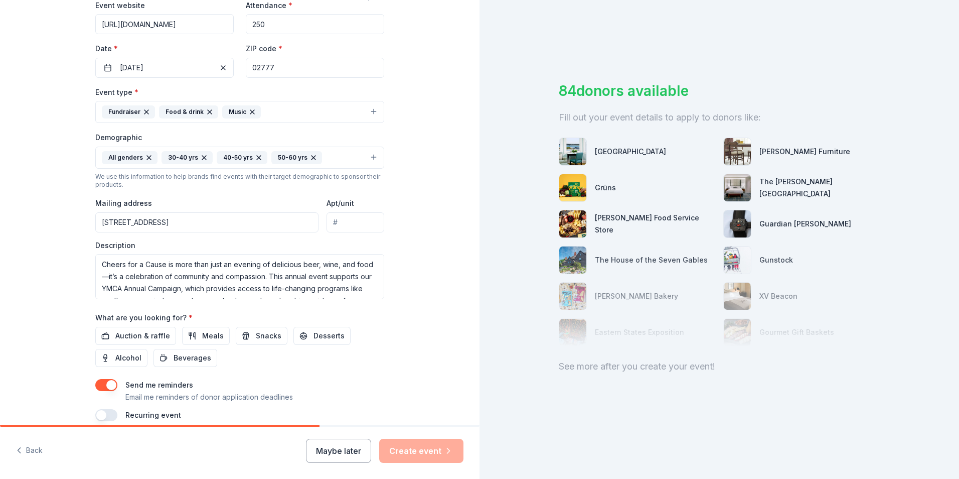
click at [400, 203] on div "Tell us about your event. We'll find in-kind donations you can apply for. Event…" at bounding box center [240, 134] width 480 height 670
click at [243, 221] on input "[STREET_ADDRESS]" at bounding box center [206, 222] width 223 height 20
type input "[STREET_ADDRESS]"
click at [422, 230] on div "Tell us about your event. We'll find in-kind donations you can apply for. Event…" at bounding box center [240, 134] width 480 height 670
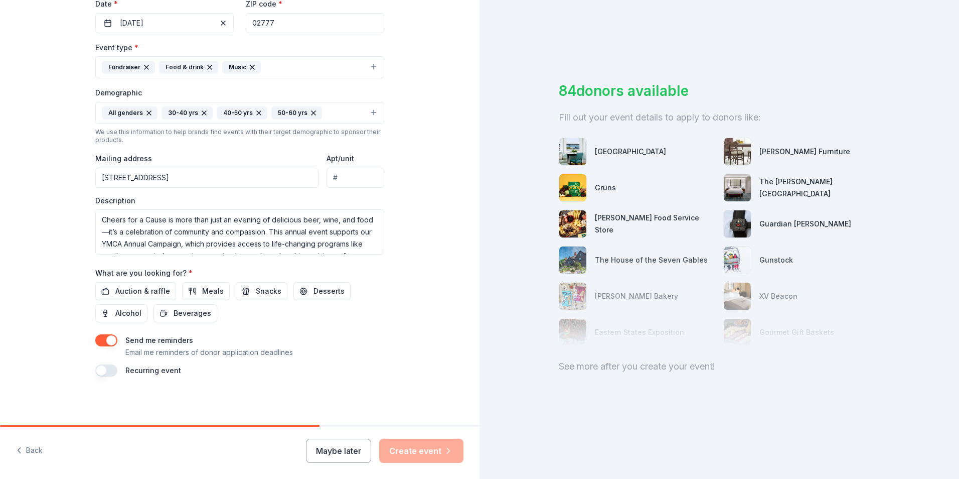
click at [420, 457] on div "Maybe later Create event" at bounding box center [385, 450] width 158 height 24
click at [432, 451] on div "Maybe later Create event" at bounding box center [385, 450] width 158 height 24
drag, startPoint x: 317, startPoint y: 425, endPoint x: 410, endPoint y: 426, distance: 93.3
click at [410, 426] on div at bounding box center [240, 425] width 480 height 2
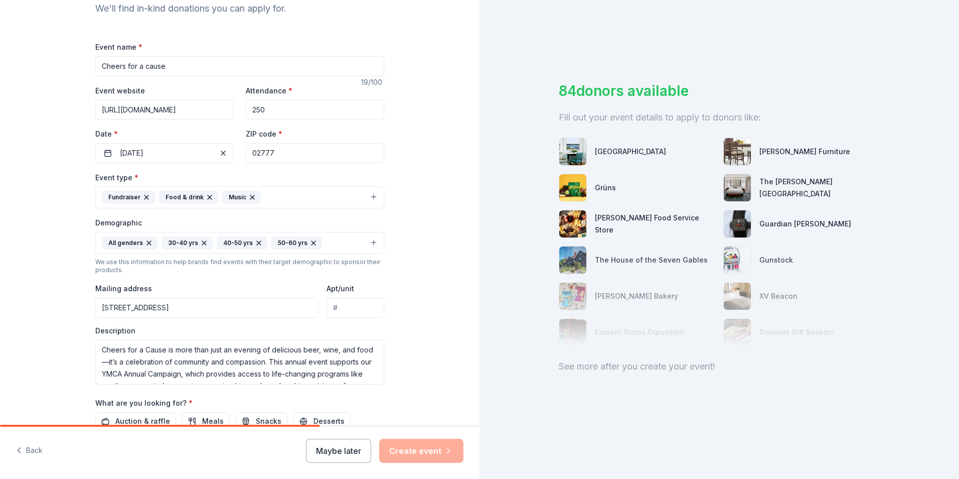
scroll to position [95, 0]
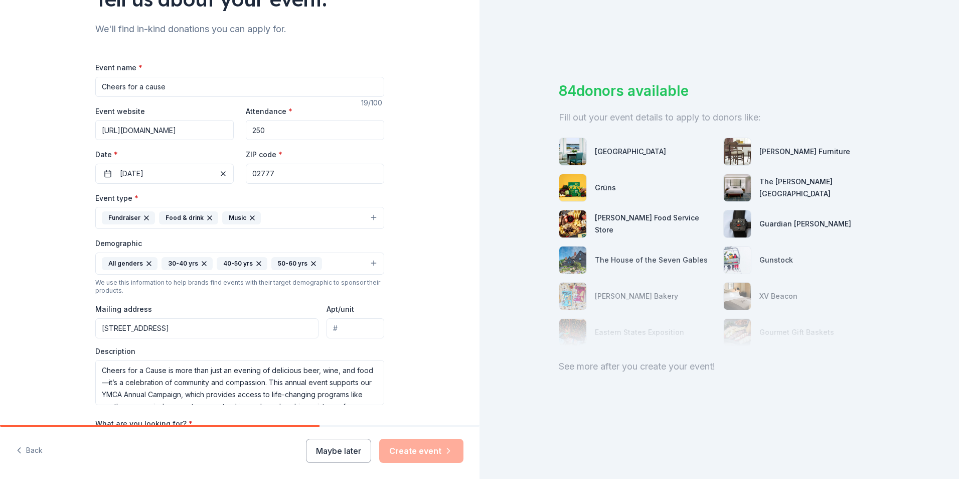
click at [188, 84] on input "Cheers for a cause" at bounding box center [239, 87] width 289 height 20
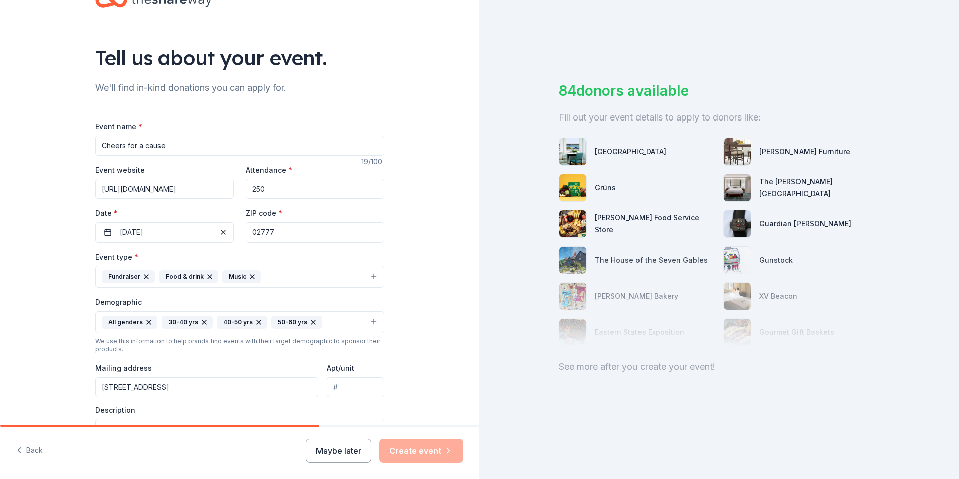
scroll to position [0, 0]
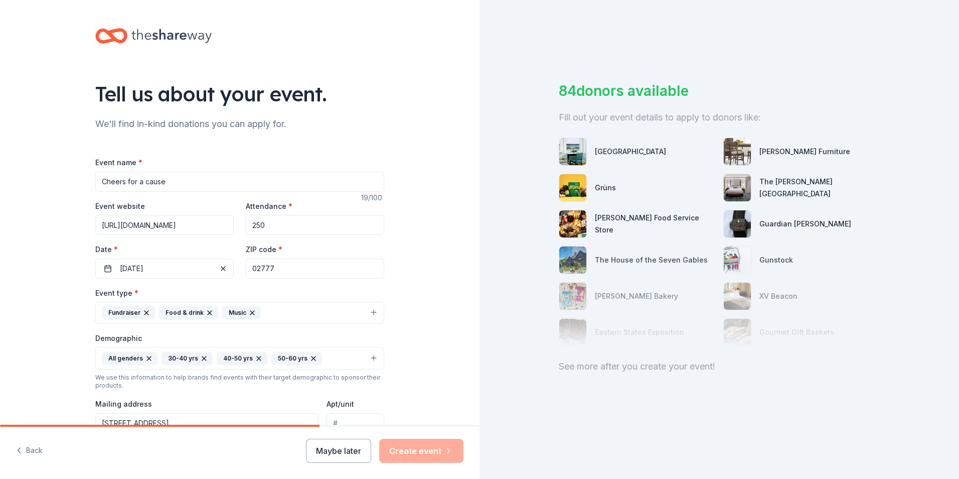
click at [574, 155] on img at bounding box center [572, 151] width 27 height 27
click at [618, 150] on div "[GEOGRAPHIC_DATA]" at bounding box center [630, 151] width 71 height 12
click at [583, 193] on div at bounding box center [573, 188] width 28 height 28
click at [626, 224] on div "[PERSON_NAME] Food Service Store" at bounding box center [655, 224] width 120 height 24
drag, startPoint x: 635, startPoint y: 262, endPoint x: 637, endPoint y: 305, distance: 43.2
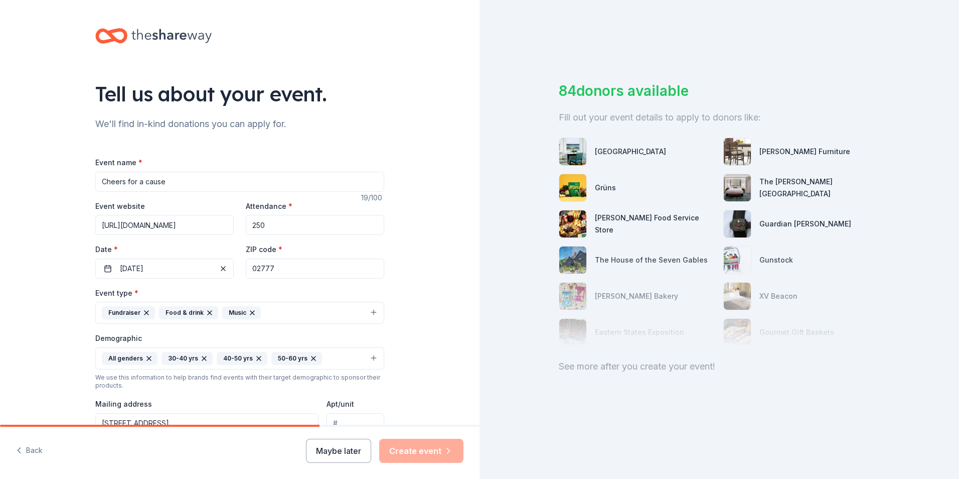
click at [634, 262] on div at bounding box center [719, 296] width 321 height 100
click at [428, 454] on div "Maybe later Create event" at bounding box center [385, 450] width 158 height 24
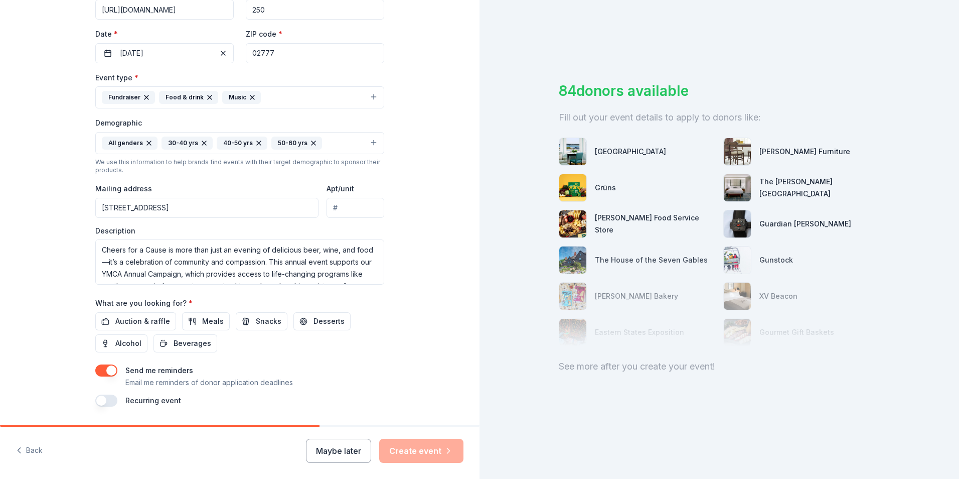
scroll to position [245, 0]
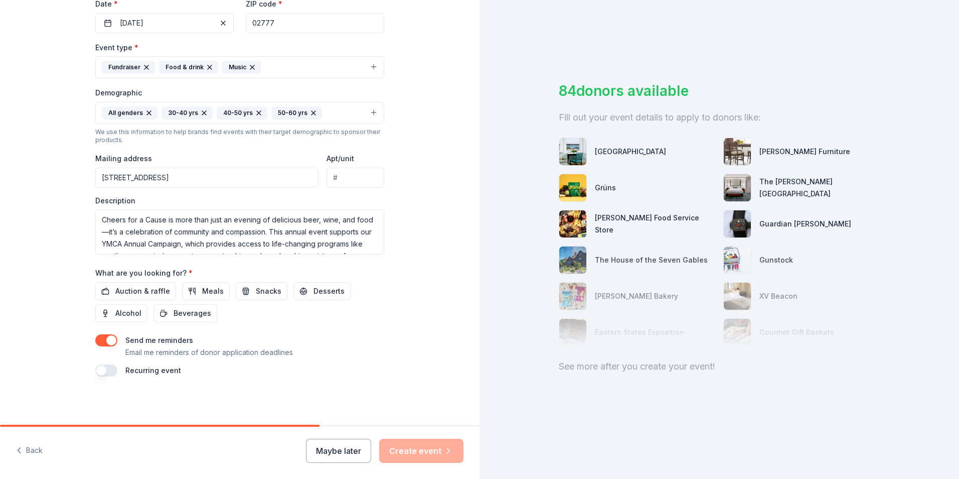
click at [101, 376] on div "Tell us about your event. We'll find in-kind donations you can apply for. Event…" at bounding box center [239, 90] width 321 height 670
click at [98, 374] on button "button" at bounding box center [106, 370] width 22 height 12
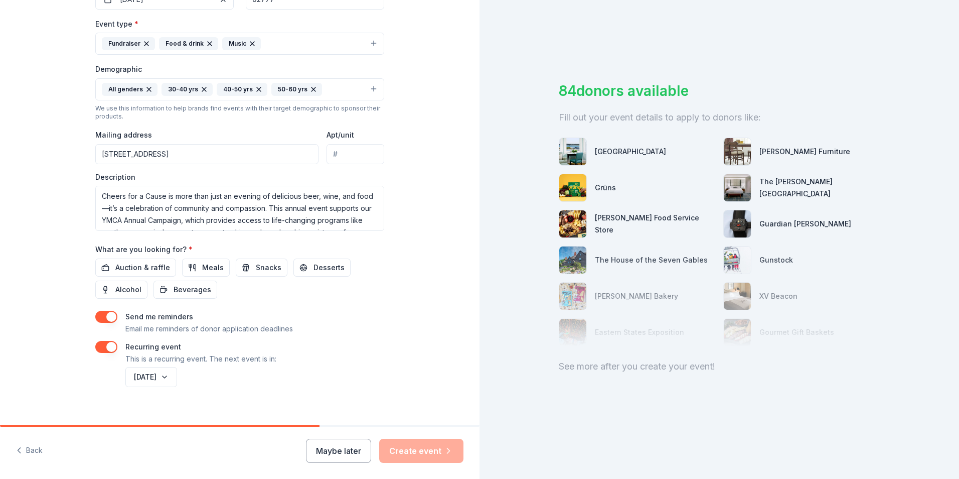
scroll to position [281, 0]
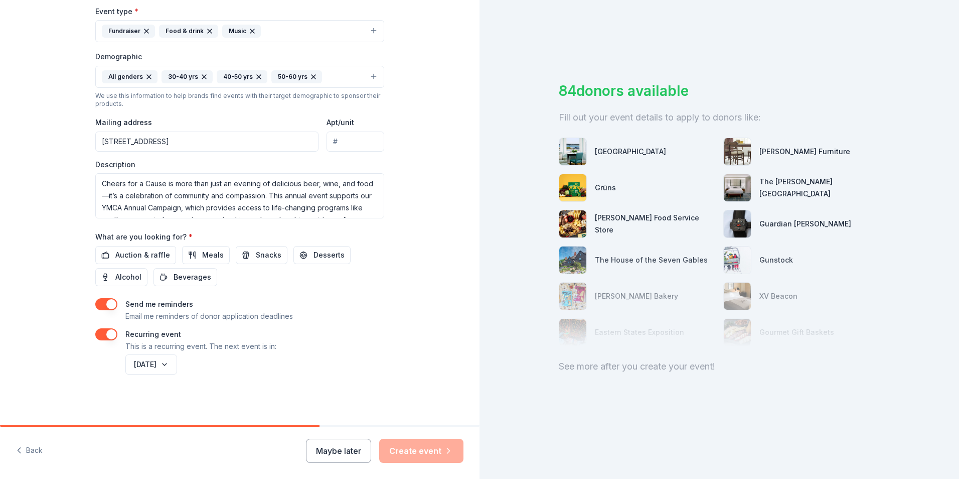
click at [419, 445] on div "Maybe later Create event" at bounding box center [385, 450] width 158 height 24
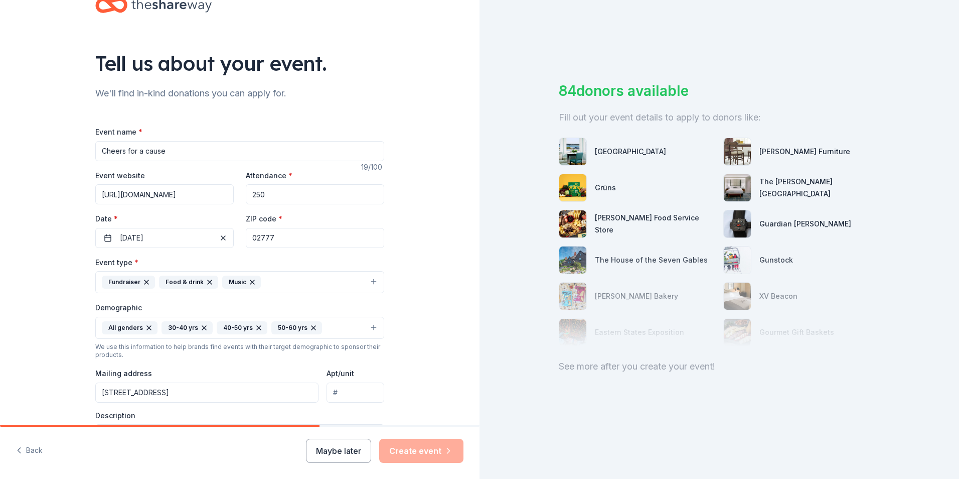
click at [312, 196] on input "250" at bounding box center [315, 194] width 138 height 20
click at [301, 244] on input "02777" at bounding box center [315, 238] width 138 height 20
click at [282, 237] on input "02777" at bounding box center [315, 238] width 138 height 20
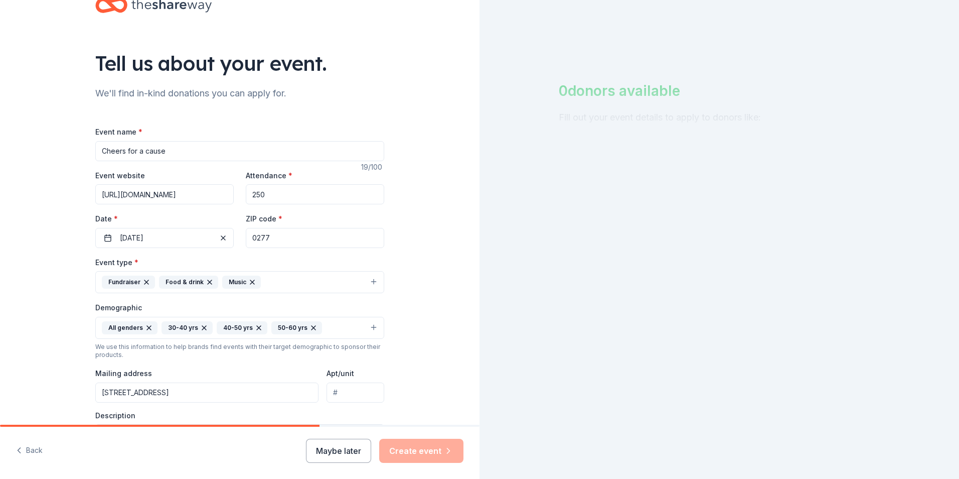
type input "02777"
click at [352, 236] on input "02777" at bounding box center [315, 238] width 138 height 20
click at [392, 227] on div "Tell us about your event. We'll find in-kind donations you can apply for. Event…" at bounding box center [239, 322] width 321 height 706
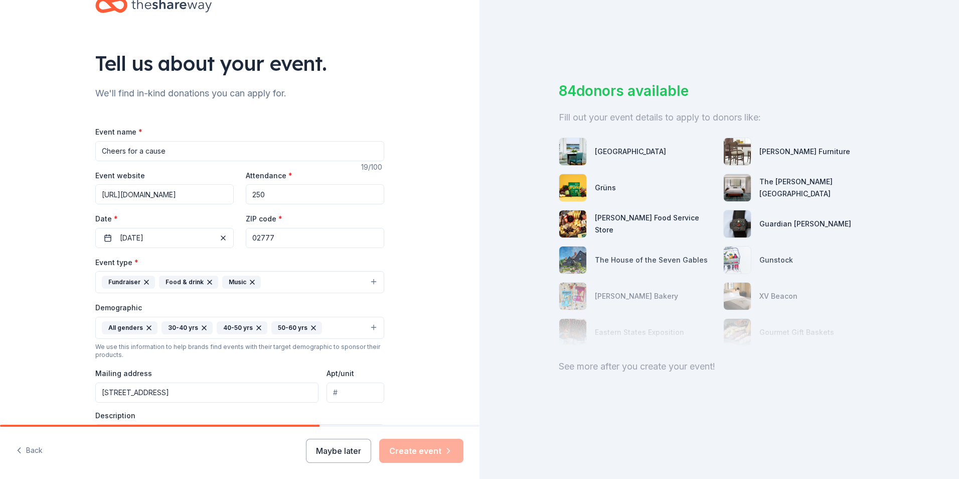
click at [271, 284] on button "Fundraiser Food & drink Music" at bounding box center [239, 282] width 289 height 22
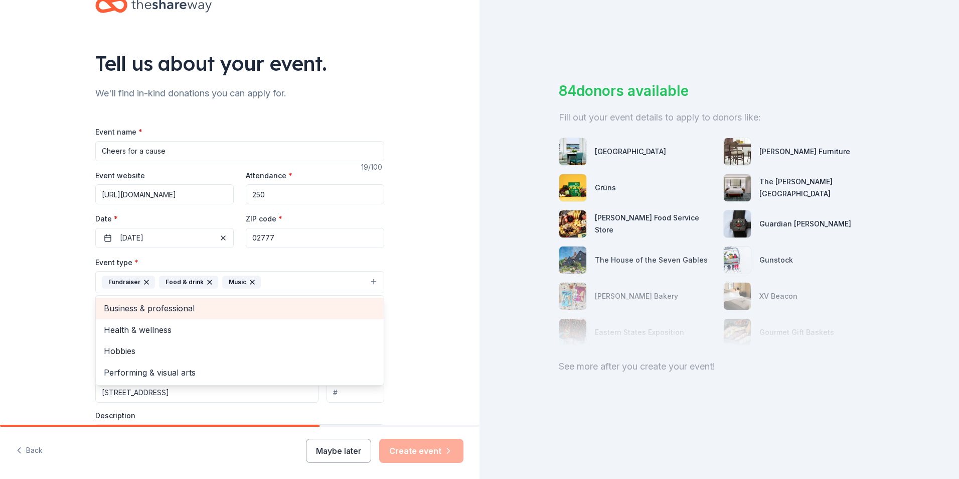
click at [236, 304] on span "Business & professional" at bounding box center [240, 307] width 272 height 13
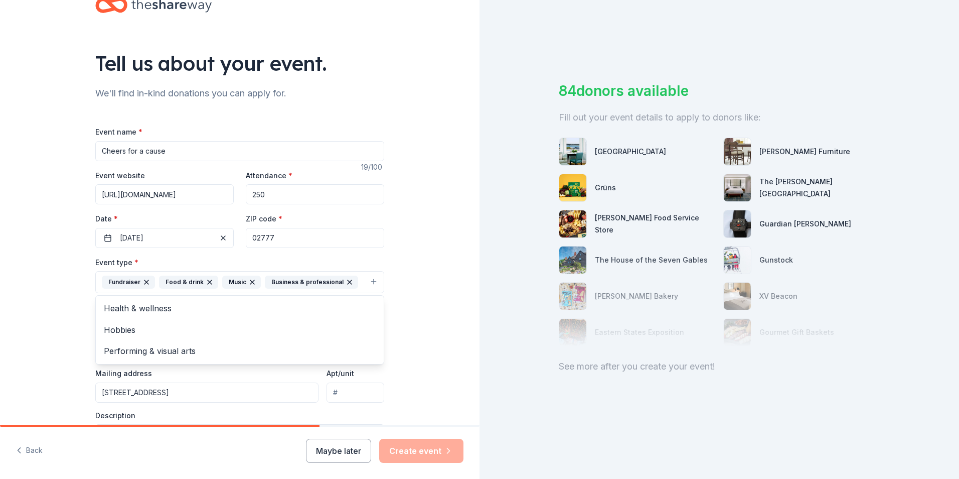
click at [408, 319] on div "Tell us about your event. We'll find in-kind donations you can apply for. Event…" at bounding box center [240, 322] width 480 height 706
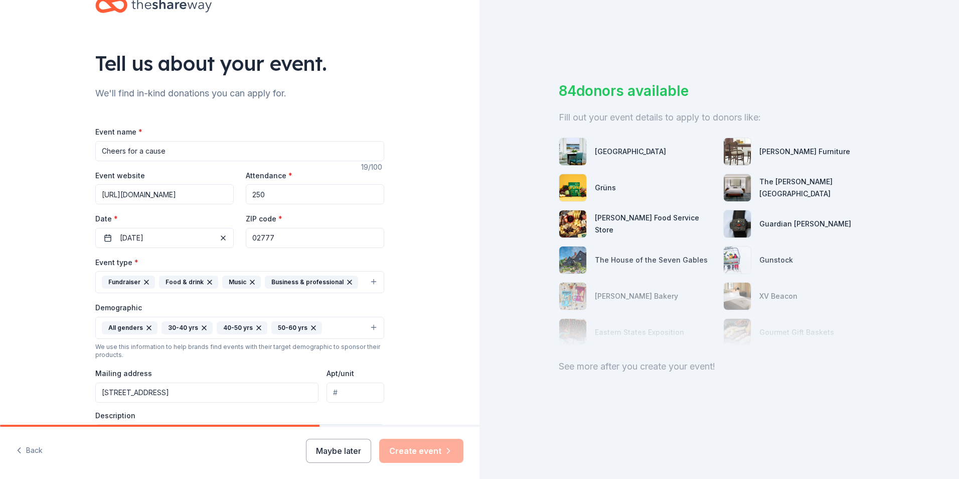
click at [247, 380] on div "Mailing address [STREET_ADDRESS]" at bounding box center [206, 385] width 223 height 36
click at [253, 389] on input "[STREET_ADDRESS]" at bounding box center [206, 392] width 223 height 20
click at [331, 394] on input "Apt/unit" at bounding box center [356, 392] width 58 height 20
click at [260, 396] on input "[STREET_ADDRESS]" at bounding box center [206, 392] width 223 height 20
type input "[STREET_ADDRESS]"
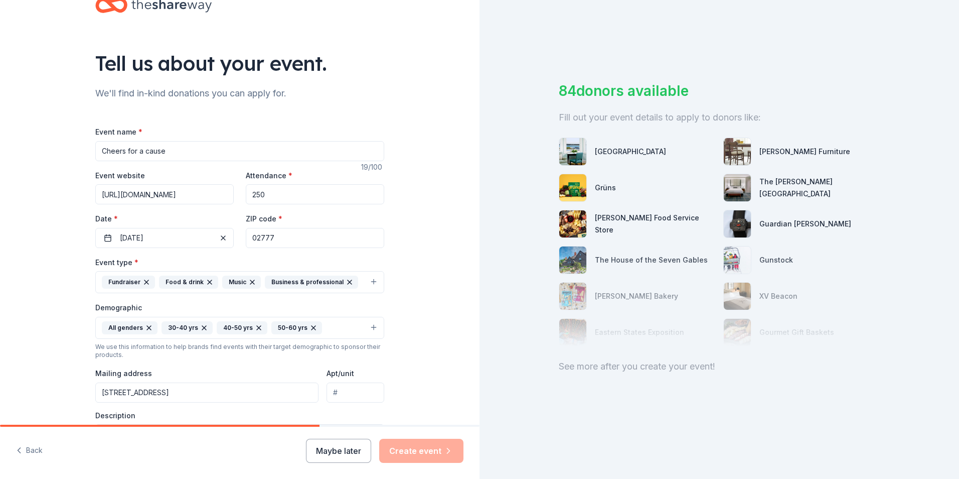
click at [391, 377] on div "Tell us about your event. We'll find in-kind donations you can apply for. Event…" at bounding box center [239, 322] width 321 height 706
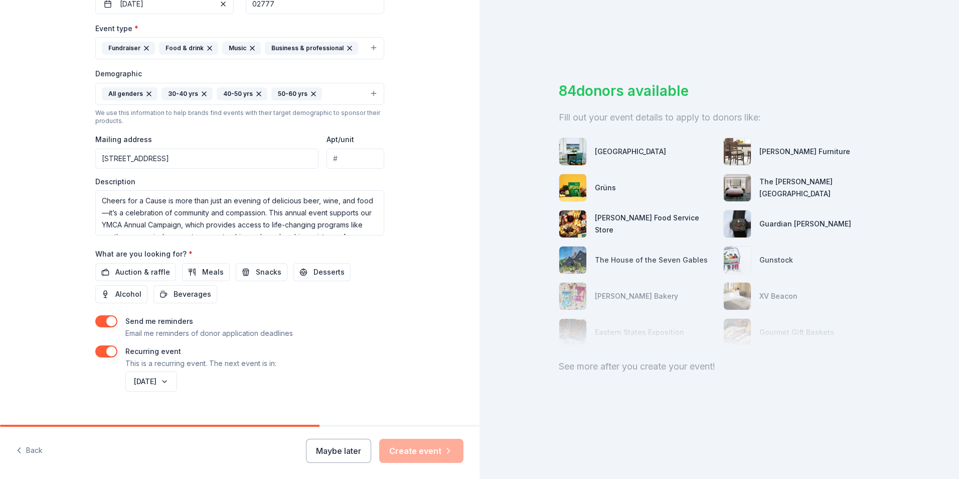
scroll to position [281, 0]
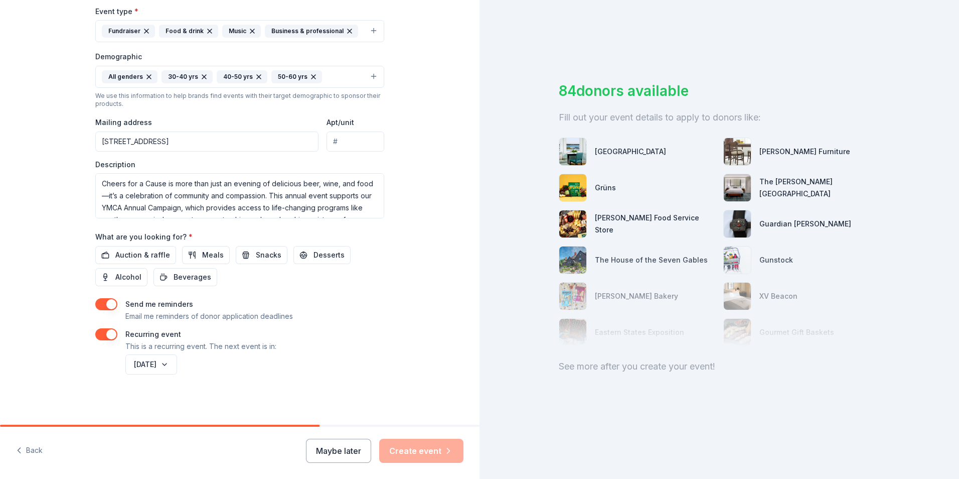
click at [431, 445] on div "Maybe later Create event" at bounding box center [385, 450] width 158 height 24
click at [431, 446] on div "Maybe later Create event" at bounding box center [385, 450] width 158 height 24
click at [109, 334] on button "button" at bounding box center [106, 334] width 22 height 12
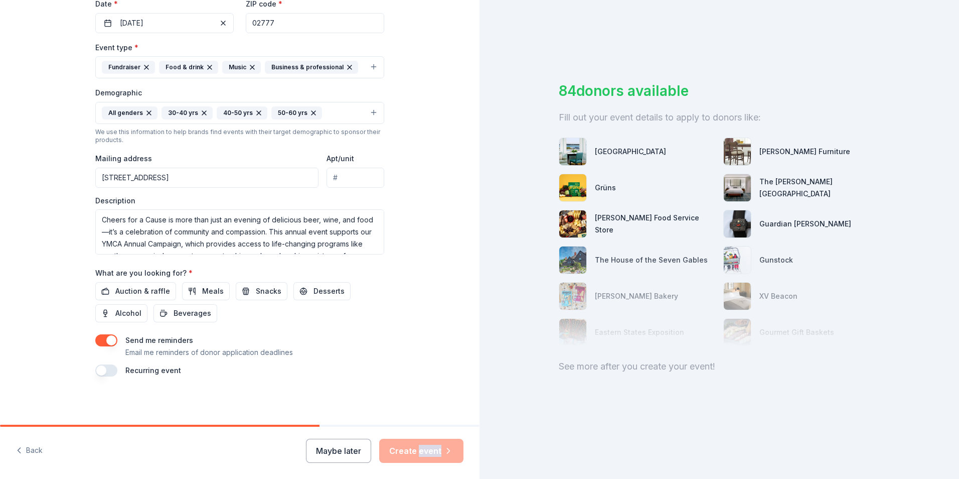
scroll to position [245, 0]
click at [381, 373] on div "Tell us about your event. We'll find in-kind donations you can apply for. Event…" at bounding box center [239, 90] width 321 height 670
click at [420, 447] on div "Maybe later Create event" at bounding box center [385, 450] width 158 height 24
click at [421, 449] on div "Maybe later Create event" at bounding box center [385, 450] width 158 height 24
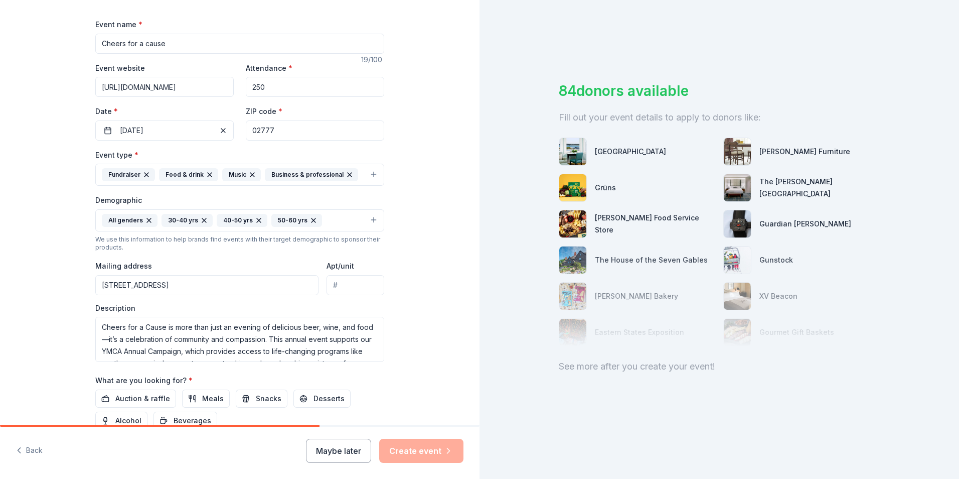
scroll to position [0, 0]
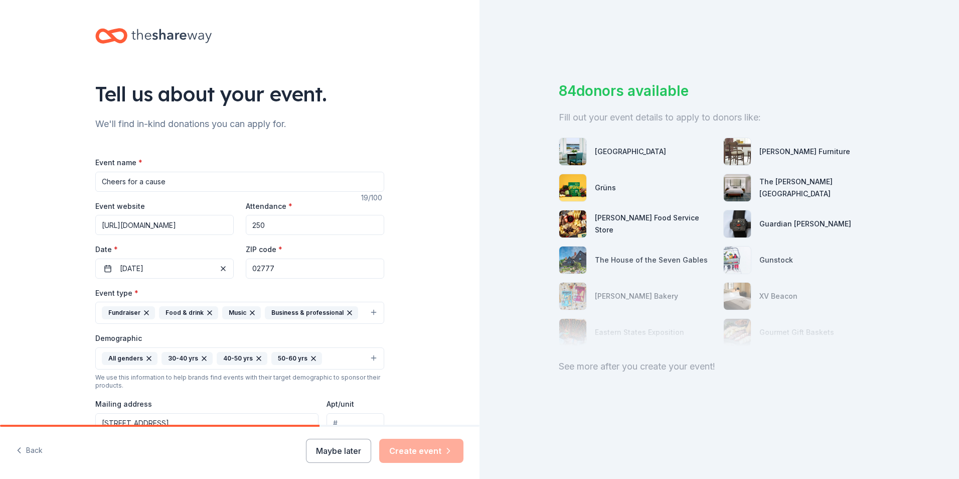
click at [291, 39] on div at bounding box center [239, 36] width 289 height 24
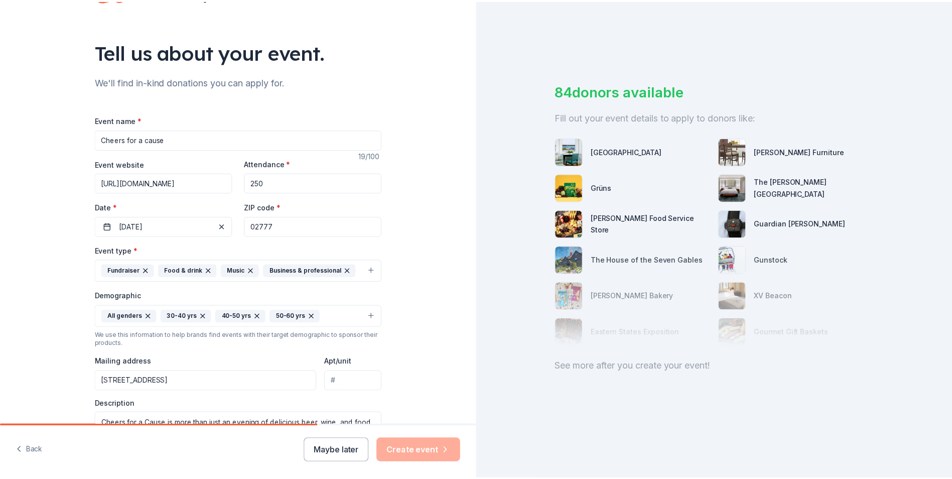
scroll to position [245, 0]
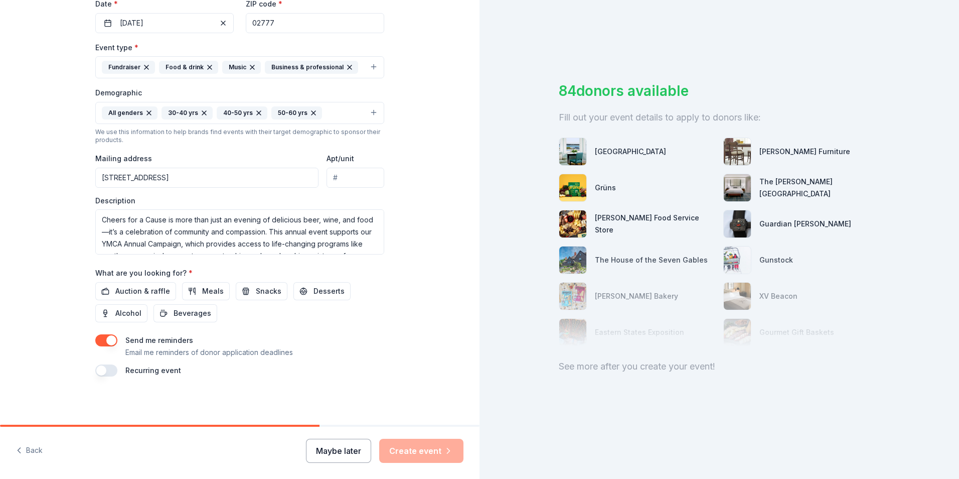
click at [348, 450] on button "Maybe later" at bounding box center [338, 450] width 65 height 24
click at [335, 448] on button "Maybe later" at bounding box center [338, 450] width 65 height 24
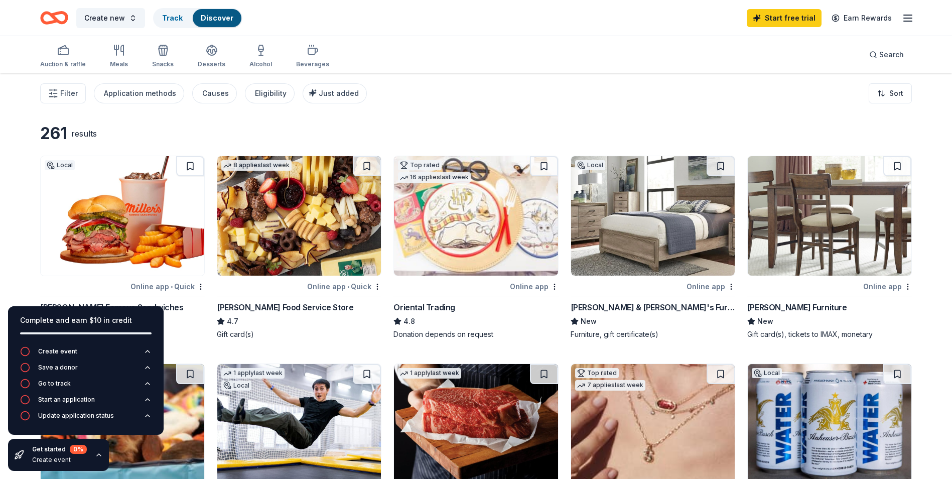
click at [485, 85] on div "Filter Application methods Causes Eligibility Just added Sort" at bounding box center [476, 93] width 952 height 40
